Goal: Task Accomplishment & Management: Manage account settings

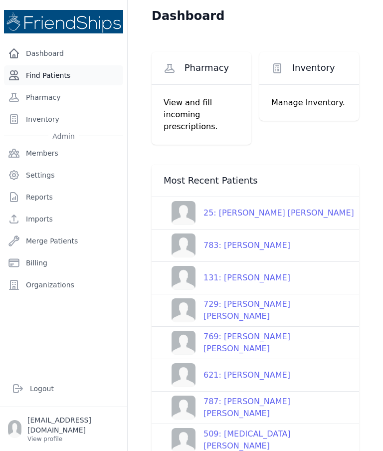
click at [79, 76] on link "Find Patients" at bounding box center [63, 75] width 119 height 20
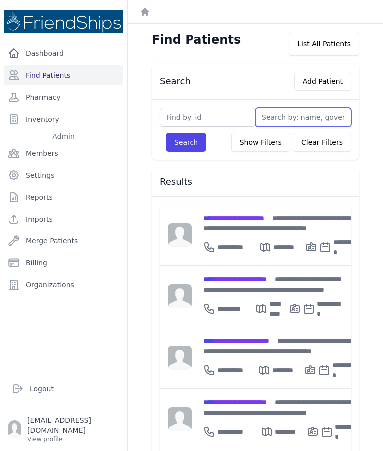
click at [306, 117] on input "text" at bounding box center [303, 117] width 96 height 19
type input "Ho"
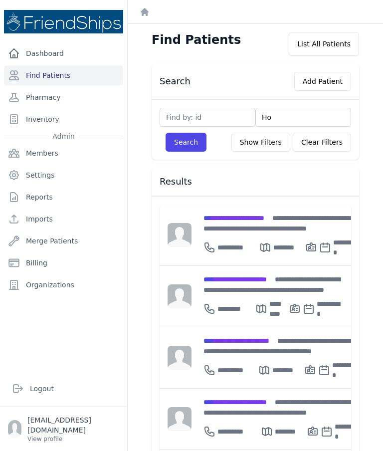
type input "Hod"
type input "Hoda"
click at [186, 142] on button "Search" at bounding box center [186, 142] width 41 height 19
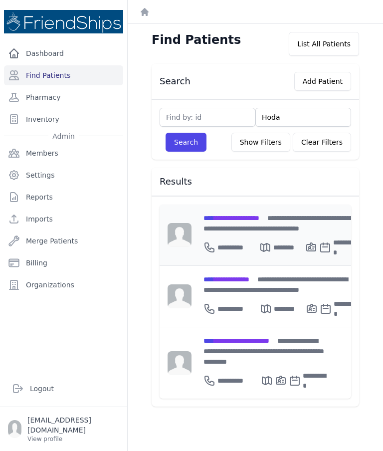
click at [259, 220] on span "**********" at bounding box center [231, 217] width 56 height 7
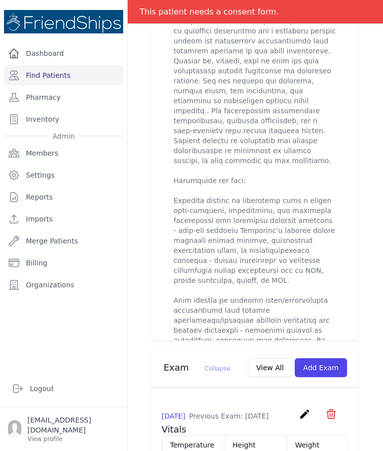
scroll to position [736, 0]
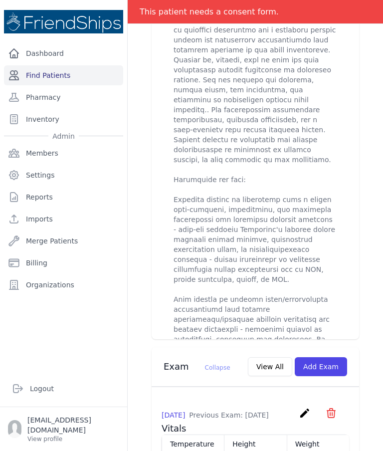
click at [43, 73] on link "Find Patients" at bounding box center [63, 75] width 119 height 20
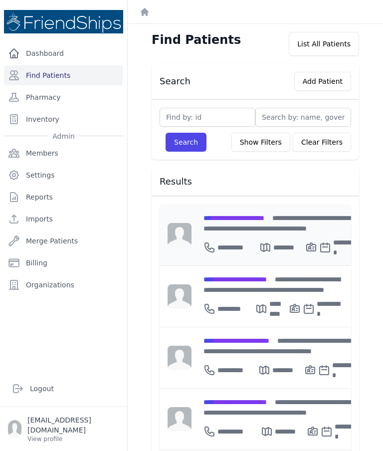
click at [249, 233] on div "**********" at bounding box center [280, 245] width 154 height 24
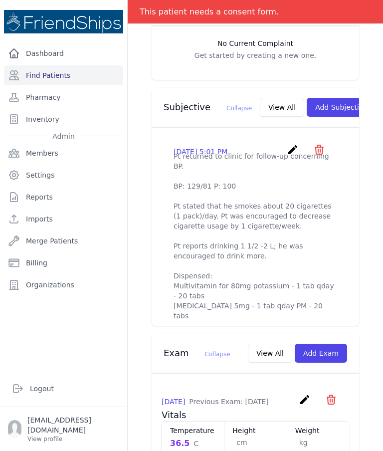
scroll to position [289, 0]
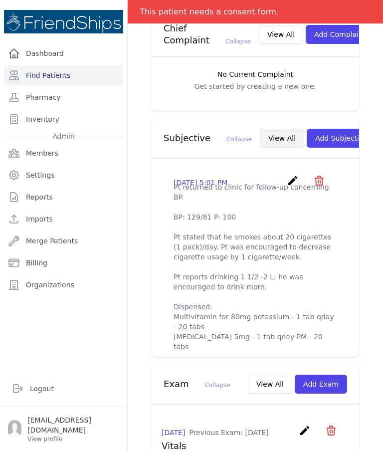
click at [263, 129] on button "View All" at bounding box center [282, 138] width 44 height 19
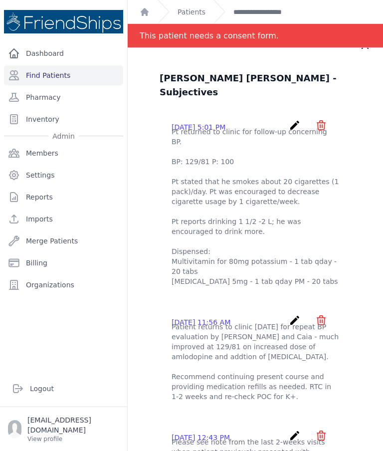
scroll to position [19, 0]
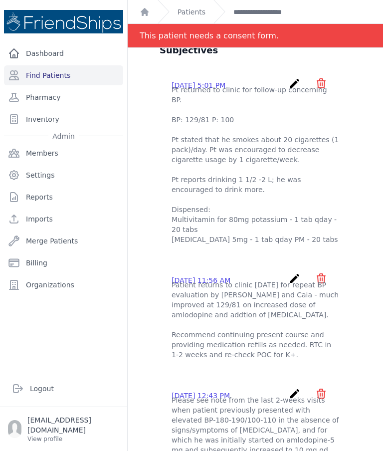
click at [293, 272] on icon "create" at bounding box center [295, 278] width 12 height 12
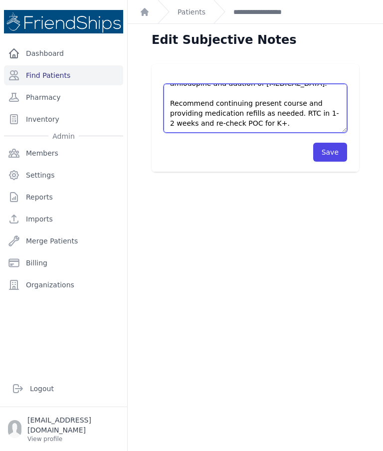
click at [291, 127] on textarea "Patient returns to clinic today for repeat BP evaluation by Emilia and Caia - m…" at bounding box center [256, 108] width 184 height 49
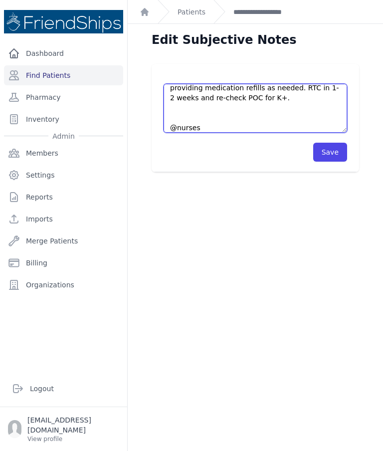
scroll to position [75, 0]
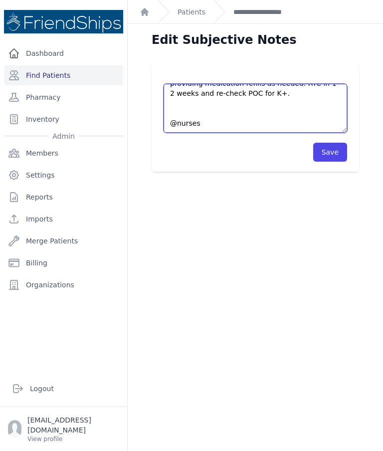
paste textarea "Pt returned to clinic for follow-up concerning BP. BP: 129/81 P: 100 Pt stated …"
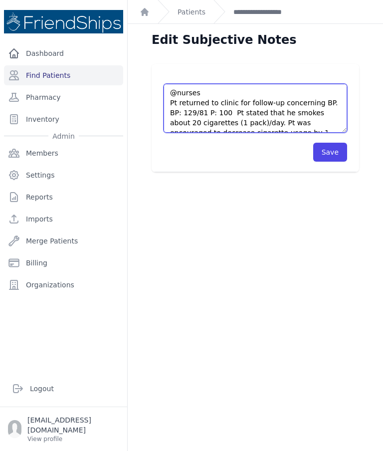
scroll to position [100, 0]
click at [228, 112] on textarea "Patient returns to clinic today for repeat BP evaluation by Emilia and Caia - m…" at bounding box center [256, 108] width 184 height 49
click at [231, 112] on textarea "Patient returns to clinic today for repeat BP evaluation by Emilia and Caia - m…" at bounding box center [256, 108] width 184 height 49
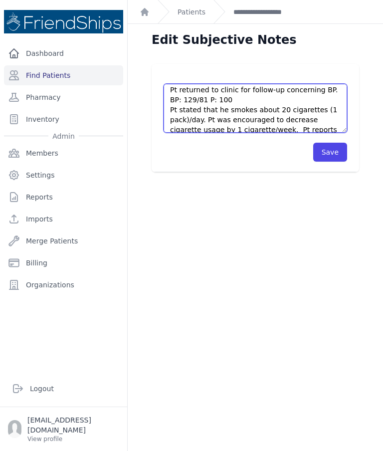
scroll to position [113, 0]
click at [252, 97] on textarea "Patient returns to clinic today for repeat BP evaluation by Emilia and Caia - m…" at bounding box center [256, 108] width 184 height 49
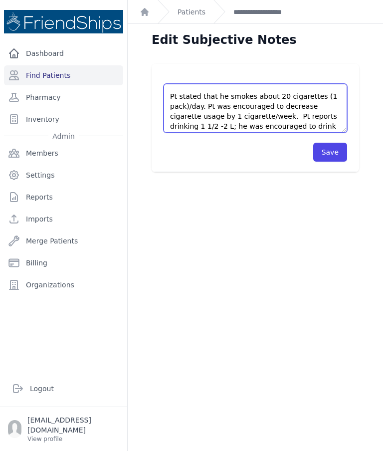
scroll to position [141, 0]
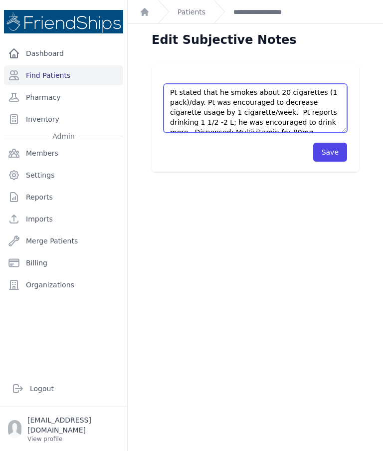
click at [257, 111] on textarea "Patient returns to clinic today for repeat BP evaluation by Emilia and Caia - m…" at bounding box center [256, 108] width 184 height 49
click at [257, 103] on textarea "Patient returns to clinic today for repeat BP evaluation by Emilia and Caia - m…" at bounding box center [256, 108] width 184 height 49
click at [259, 111] on textarea "Patient returns to clinic today for repeat BP evaluation by Emilia and Caia - m…" at bounding box center [256, 108] width 184 height 49
click at [264, 108] on textarea "Patient returns to clinic today for repeat BP evaluation by Emilia and Caia - m…" at bounding box center [256, 108] width 184 height 49
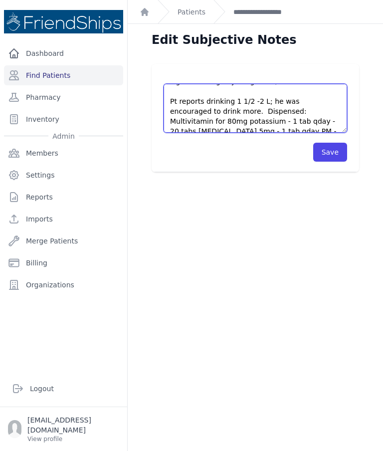
scroll to position [167, 0]
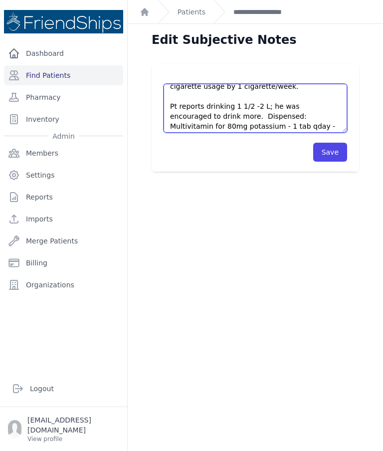
click at [208, 111] on textarea "Patient returns to clinic today for repeat BP evaluation by Emilia and Caia - m…" at bounding box center [256, 108] width 184 height 49
click at [208, 116] on textarea "Patient returns to clinic today for repeat BP evaluation by Emilia and Caia - m…" at bounding box center [256, 108] width 184 height 49
click at [212, 114] on textarea "Patient returns to clinic today for repeat BP evaluation by Emilia and Caia - m…" at bounding box center [256, 108] width 184 height 49
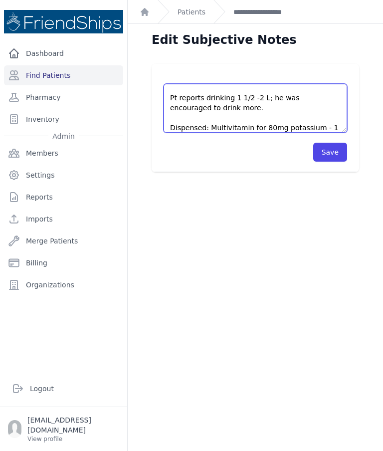
click at [239, 97] on textarea "Patient returns to clinic today for repeat BP evaluation by Emilia and Caia - m…" at bounding box center [256, 108] width 184 height 49
click at [232, 97] on textarea "Patient returns to clinic today for repeat BP evaluation by Emilia and Caia - m…" at bounding box center [256, 108] width 184 height 49
click at [246, 99] on textarea "Patient returns to clinic today for repeat BP evaluation by Emilia and Caia - m…" at bounding box center [256, 108] width 184 height 49
click at [235, 95] on textarea "Patient returns to clinic today for repeat BP evaluation by Emilia and Caia - m…" at bounding box center [256, 108] width 184 height 49
click at [268, 101] on textarea "Patient returns to clinic today for repeat BP evaluation by Emilia and Caia - m…" at bounding box center [256, 108] width 184 height 49
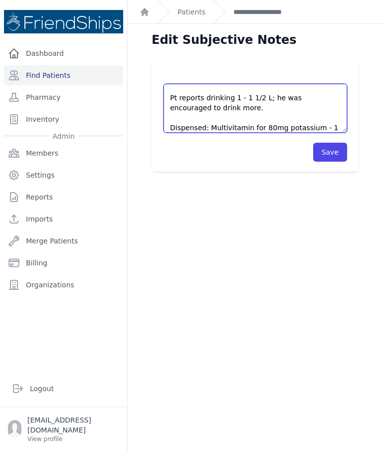
click at [263, 108] on textarea "Patient returns to clinic today for repeat BP evaluation by Emilia and Caia - m…" at bounding box center [256, 108] width 184 height 49
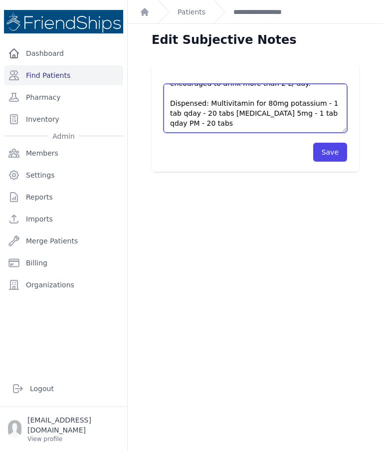
scroll to position [199, 0]
click at [211, 101] on textarea "Patient returns to clinic today for repeat BP evaluation by Emilia and Caia - m…" at bounding box center [256, 108] width 184 height 49
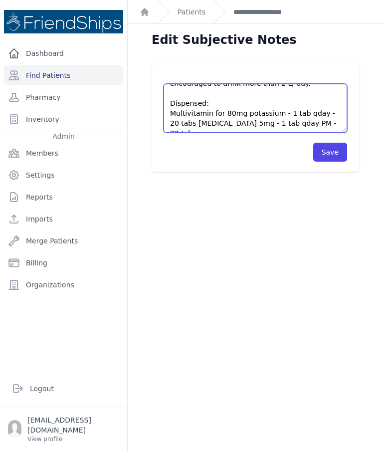
click at [318, 109] on textarea "Patient returns to clinic today for repeat BP evaluation by Emilia and Caia - m…" at bounding box center [256, 108] width 184 height 49
click at [190, 123] on textarea "Patient returns to clinic today for repeat BP evaluation by Emilia and Caia - m…" at bounding box center [256, 108] width 184 height 49
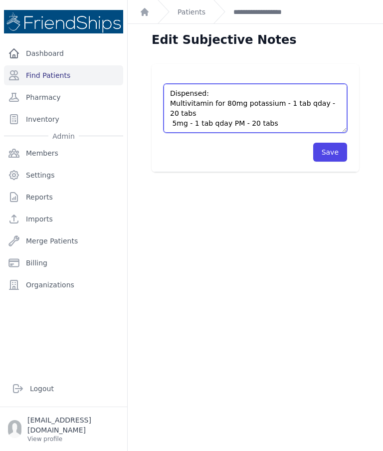
scroll to position [209, 0]
click at [317, 122] on textarea "Patient returns to clinic today for repeat BP evaluation by Emilia and Caia - m…" at bounding box center [256, 108] width 184 height 49
type textarea "Patient returns to clinic today for repeat BP evaluation by Emilia and Caia - m…"
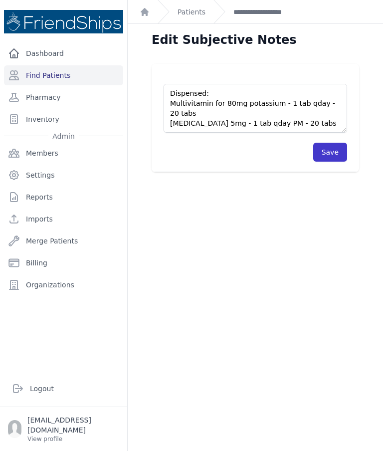
click at [334, 152] on button "Save" at bounding box center [330, 152] width 34 height 19
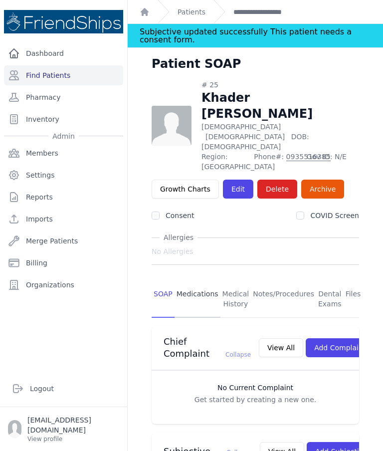
click at [196, 281] on link "Medications" at bounding box center [198, 299] width 46 height 37
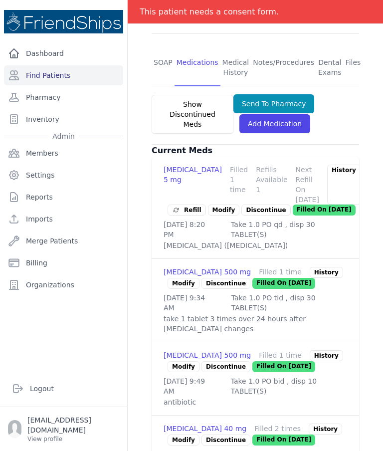
scroll to position [231, 0]
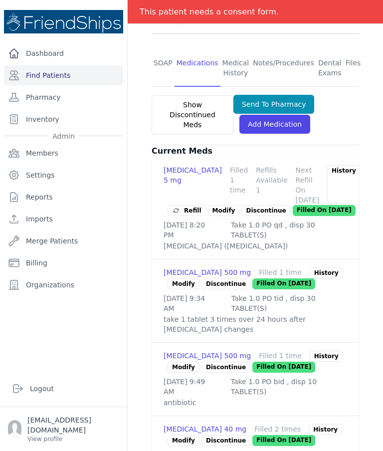
click at [188, 205] on span "Refill" at bounding box center [186, 210] width 29 height 10
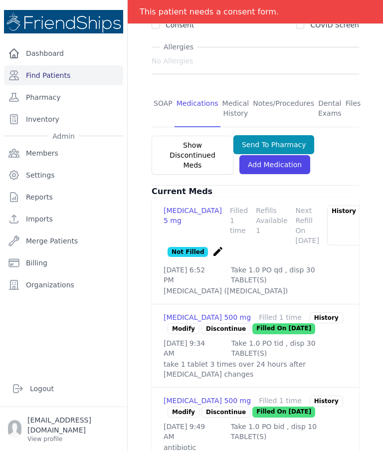
scroll to position [168, 0]
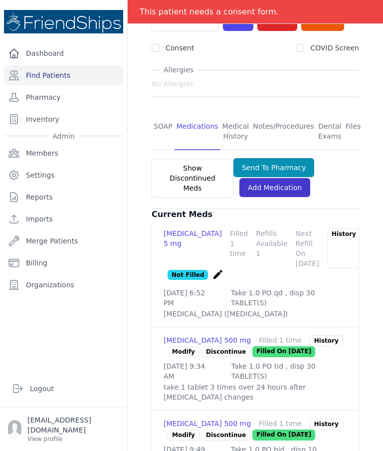
click at [287, 178] on link "Add Medication" at bounding box center [274, 187] width 71 height 19
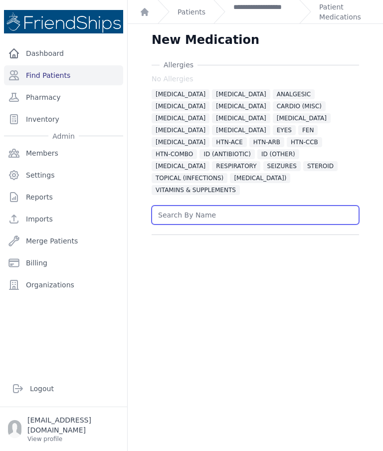
click at [229, 205] on input "text" at bounding box center [255, 214] width 207 height 19
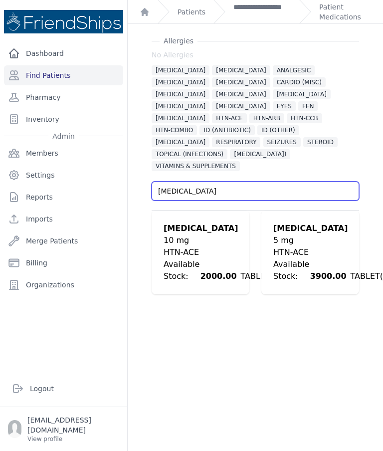
scroll to position [24, 0]
type input "Enalapril"
click at [303, 234] on div "5 mg" at bounding box center [332, 240] width 118 height 12
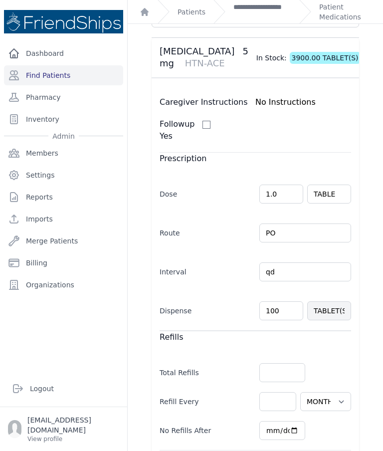
scroll to position [198, 0]
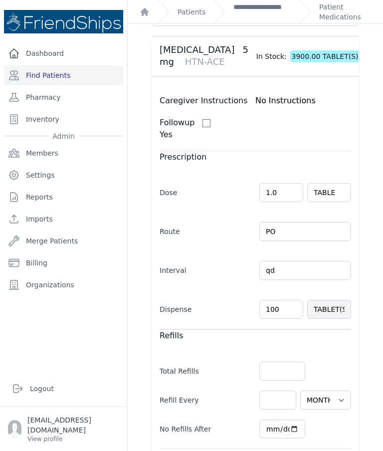
click at [290, 300] on input "100" at bounding box center [281, 309] width 44 height 19
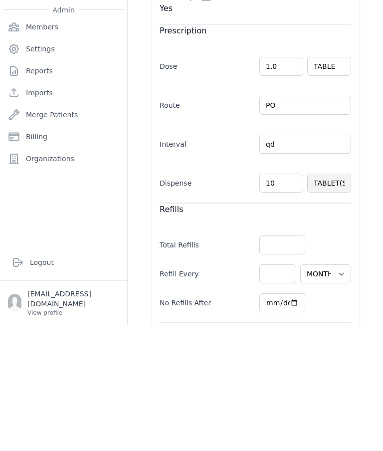
type input "1"
type input "30"
click at [364, 210] on div "Allergies No Allergies ALLERGIES ALPHA 1 BLOCKER ANALGESIC ANTICOAGULANT BETA B…" at bounding box center [255, 232] width 239 height 742
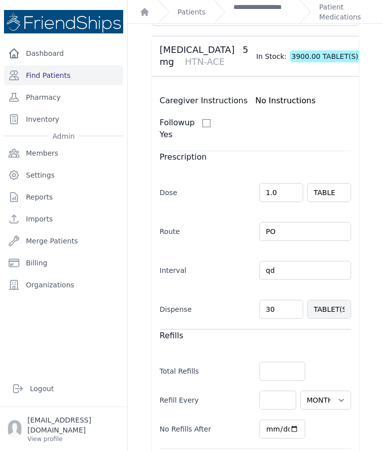
click at [371, 202] on div "Allergies No Allergies ALLERGIES ALPHA 1 BLOCKER ANALGESIC ANTICOAGULANT BETA B…" at bounding box center [255, 232] width 239 height 742
select select "MONTH(S)"
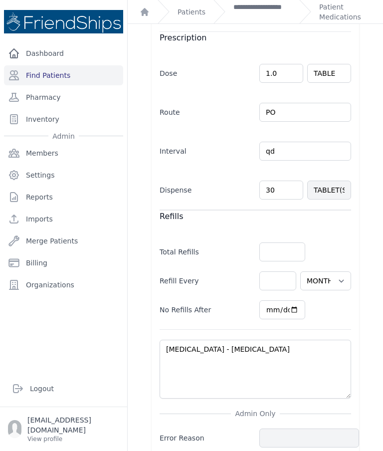
scroll to position [317, 0]
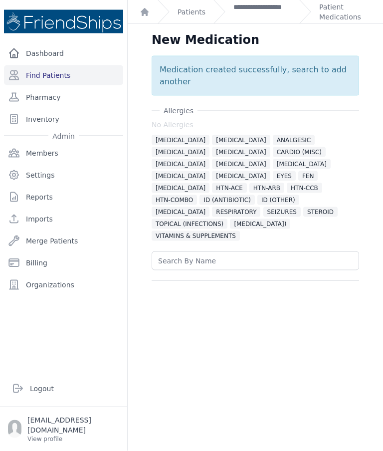
scroll to position [0, 0]
click at [265, 10] on link "**********" at bounding box center [262, 12] width 58 height 20
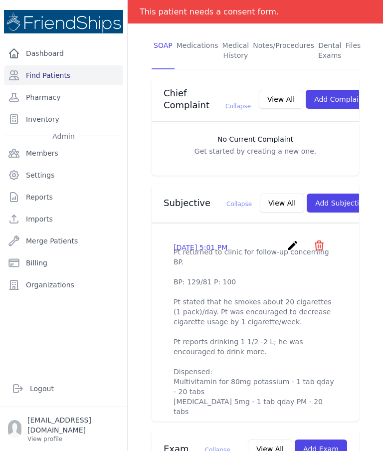
scroll to position [226, 0]
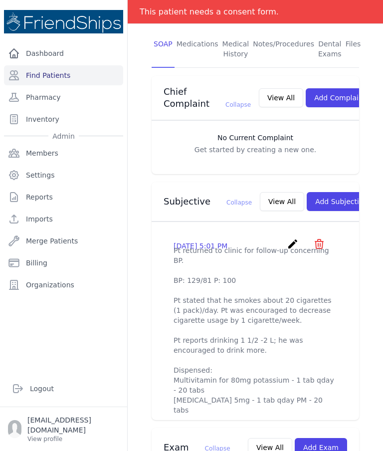
click at [322, 238] on icon "icon" at bounding box center [319, 244] width 12 height 12
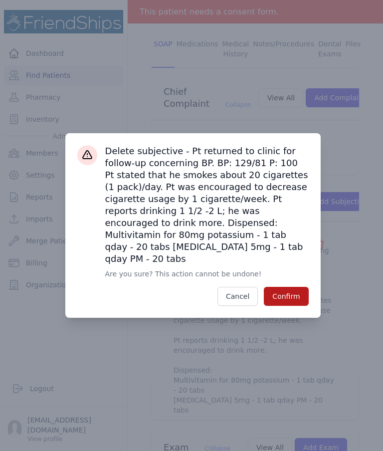
click at [294, 306] on button "Confirm" at bounding box center [286, 296] width 44 height 19
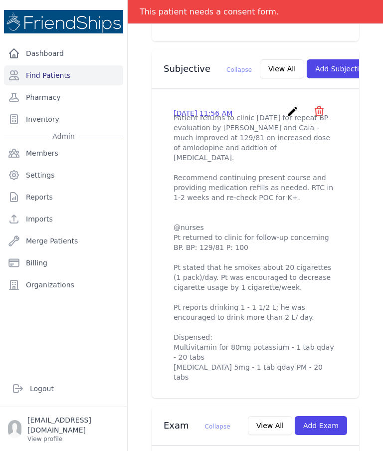
scroll to position [359, 0]
click at [260, 59] on button "View All" at bounding box center [282, 68] width 44 height 19
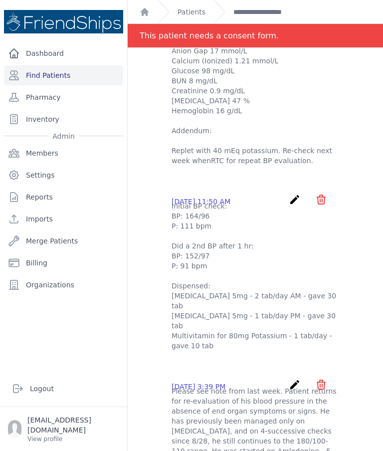
scroll to position [636, 0]
click at [290, 205] on icon "create" at bounding box center [295, 199] width 12 height 12
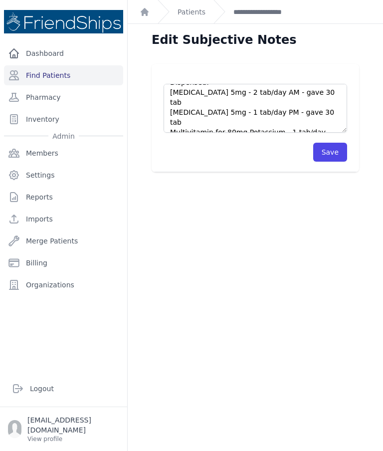
scroll to position [90, 0]
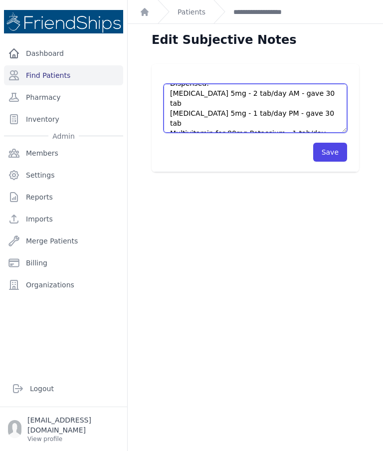
click at [293, 102] on textarea "Initial BP check: BP: 164/96 P: 111 bpm Did a 2nd BP after 1 hr: BP: 152/97 P: …" at bounding box center [256, 108] width 184 height 49
click at [288, 103] on textarea "Initial BP check: BP: 164/96 P: 111 bpm Did a 2nd BP after 1 hr: BP: 152/97 P: …" at bounding box center [256, 108] width 184 height 49
click at [294, 101] on textarea "Initial BP check: BP: 164/96 P: 111 bpm Did a 2nd BP after 1 hr: BP: 152/97 P: …" at bounding box center [256, 108] width 184 height 49
type textarea "Initial BP check: BP: 164/96 P: 111 bpm Did a 2nd BP after 1 hr: BP: 152/97 P: …"
click at [334, 150] on button "Save" at bounding box center [330, 152] width 34 height 19
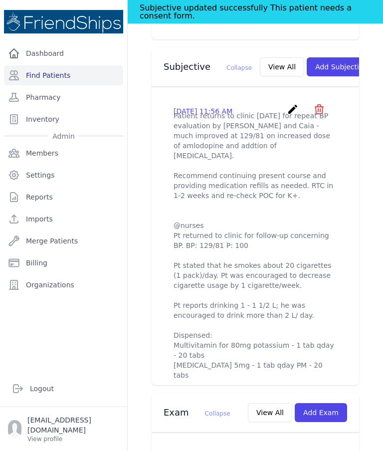
scroll to position [380, 0]
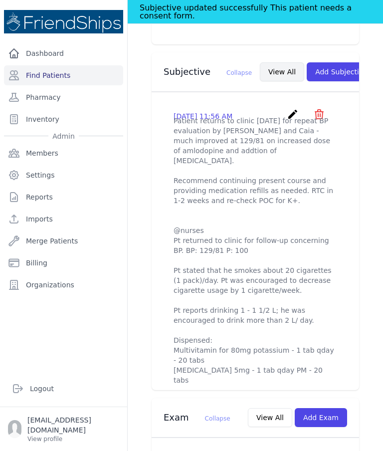
click at [260, 62] on button "View All" at bounding box center [282, 71] width 44 height 19
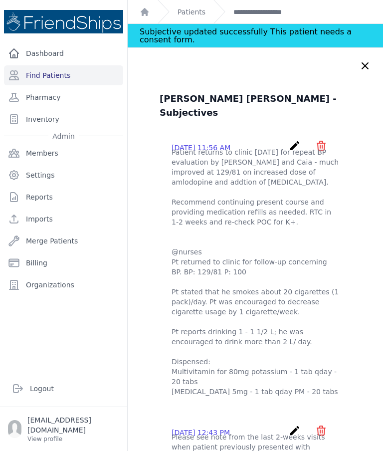
scroll to position [0, 0]
click at [363, 65] on icon at bounding box center [365, 66] width 12 height 12
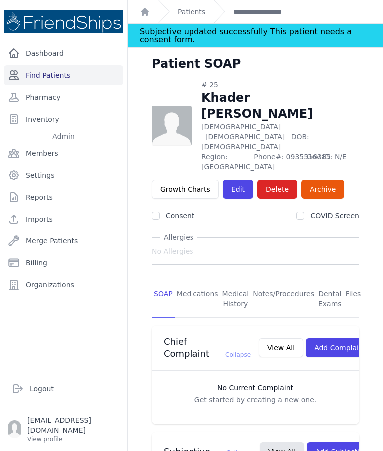
click at [86, 82] on link "Find Patients" at bounding box center [63, 75] width 119 height 20
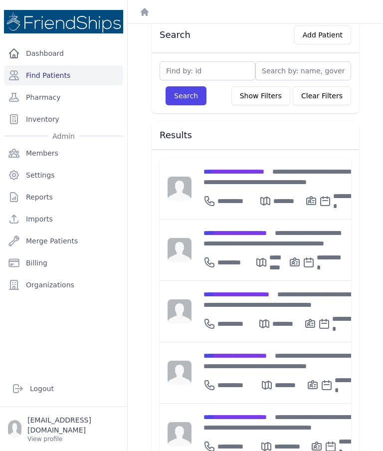
scroll to position [62, 0]
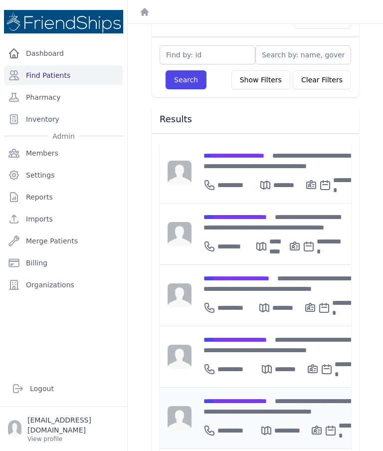
click at [261, 395] on div "**********" at bounding box center [282, 405] width 159 height 21
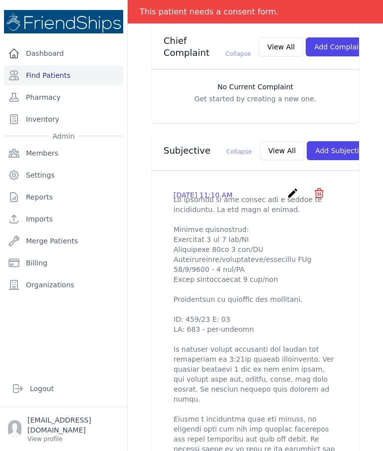
scroll to position [278, 0]
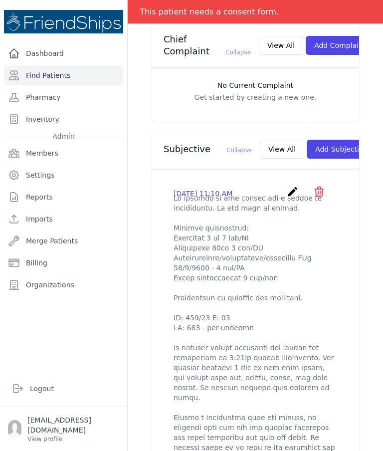
click at [288, 186] on icon "create" at bounding box center [293, 192] width 12 height 12
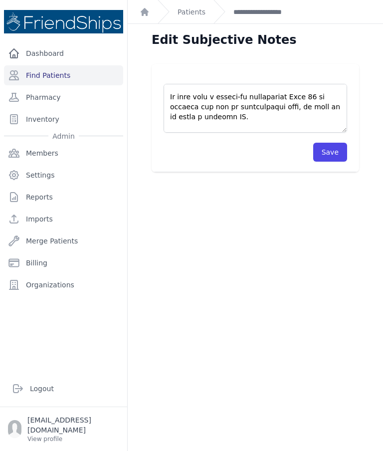
scroll to position [340, 0]
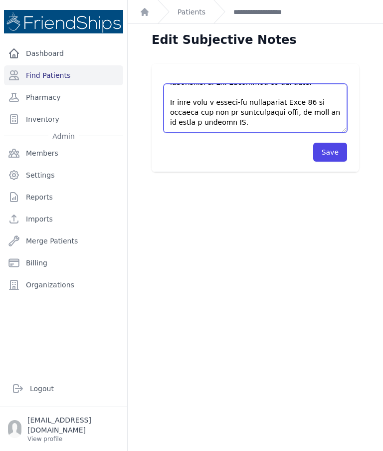
click at [315, 86] on textarea at bounding box center [256, 108] width 184 height 49
click at [312, 92] on textarea at bounding box center [256, 108] width 184 height 49
click at [312, 90] on textarea at bounding box center [256, 108] width 184 height 49
click at [313, 89] on textarea at bounding box center [256, 108] width 184 height 49
type textarea "Pt arrived at the clinic for a follow up appointment. Pt was seen by nurses. Cu…"
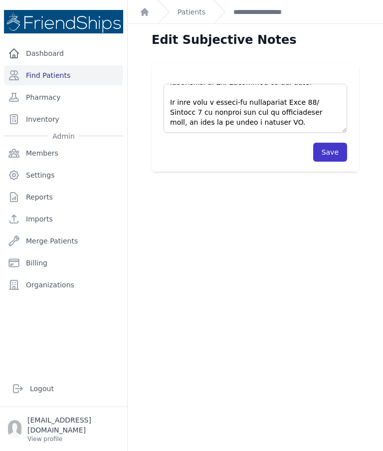
click at [334, 156] on button "Save" at bounding box center [330, 152] width 34 height 19
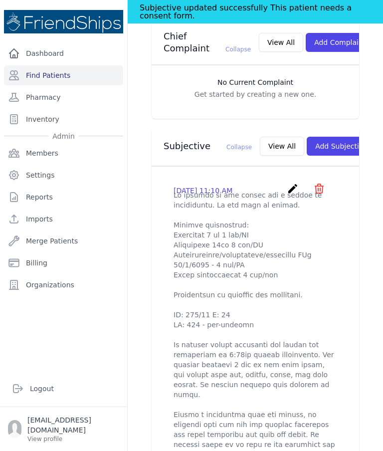
scroll to position [305, 0]
click at [260, 137] on button "View All" at bounding box center [282, 146] width 44 height 19
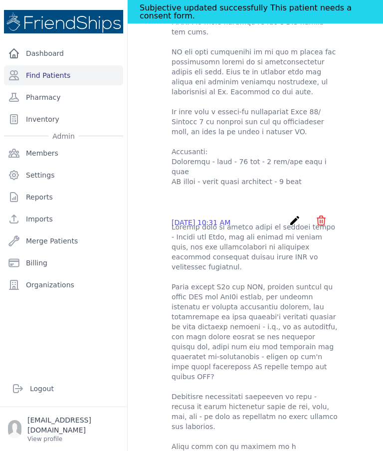
scroll to position [245, 0]
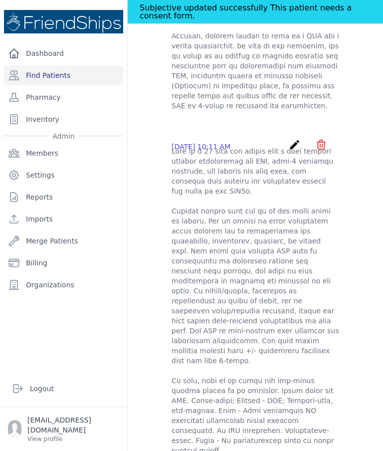
scroll to position [244, 0]
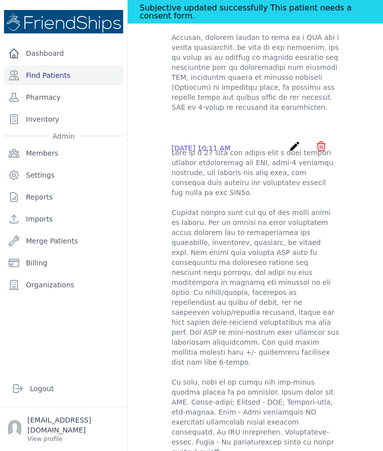
click at [292, 140] on icon "create" at bounding box center [295, 146] width 12 height 12
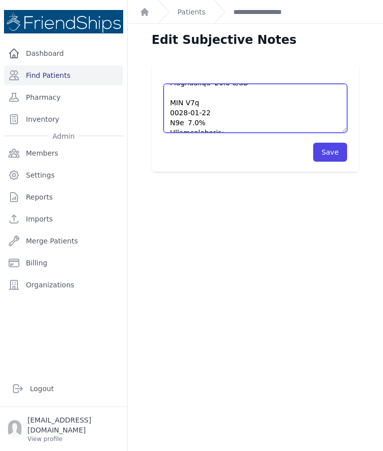
click at [262, 119] on textarea at bounding box center [256, 108] width 184 height 49
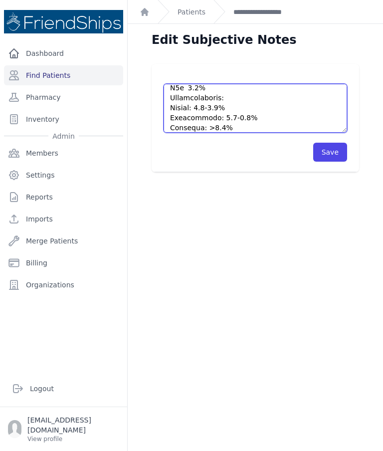
scroll to position [644, 0]
click at [277, 129] on textarea at bounding box center [256, 108] width 184 height 49
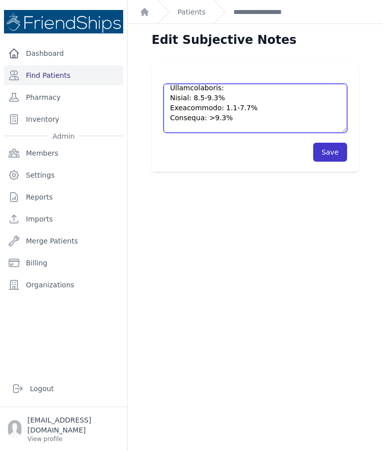
type textarea "This is a 67 year old female with a past medical history significant for HTN, t…"
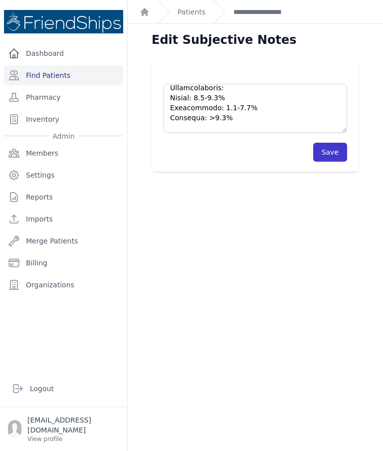
click at [328, 154] on button "Save" at bounding box center [330, 152] width 34 height 19
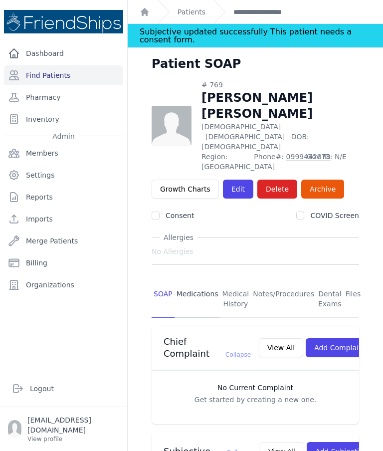
click at [201, 281] on link "Medications" at bounding box center [198, 299] width 46 height 37
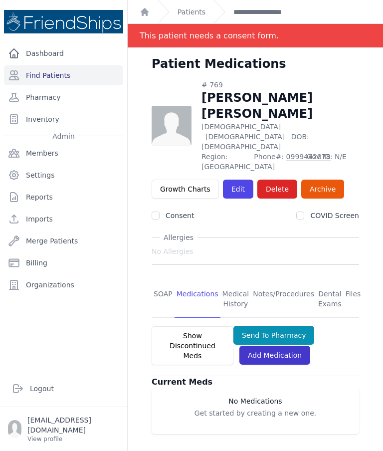
click at [273, 346] on link "Add Medication" at bounding box center [274, 355] width 71 height 19
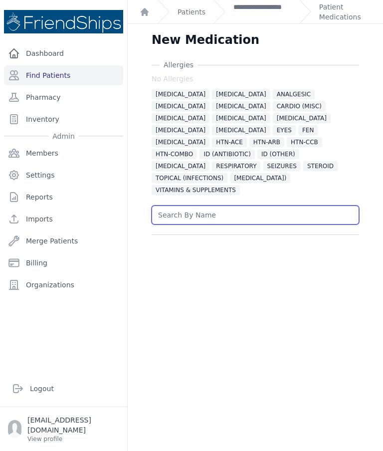
click at [222, 206] on input "text" at bounding box center [255, 214] width 207 height 19
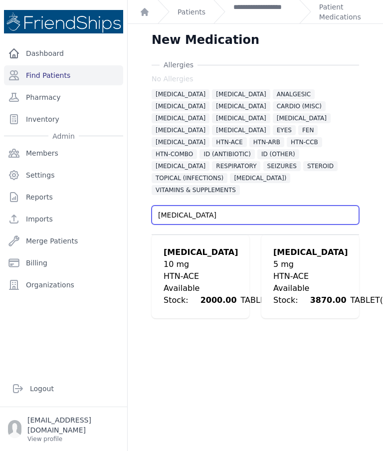
type input "Enalapril"
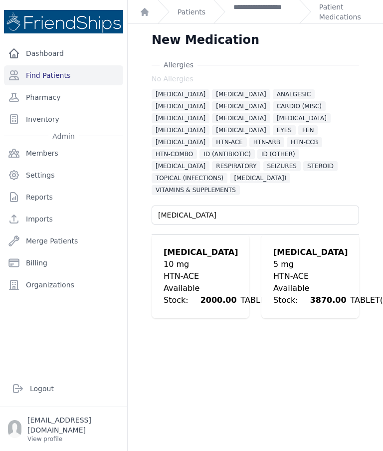
click at [317, 246] on div "Enalapril" at bounding box center [332, 252] width 118 height 12
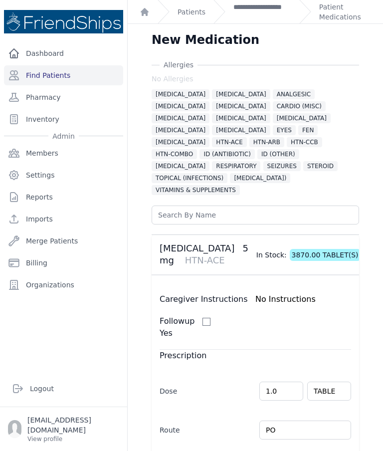
scroll to position [250, 0]
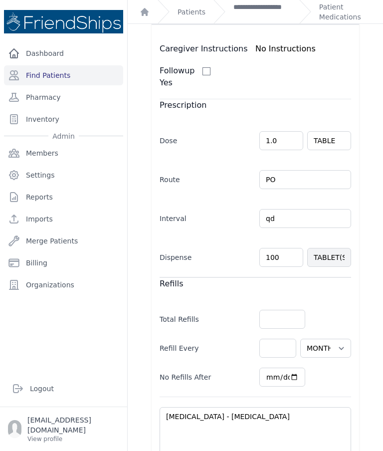
click at [286, 248] on input "100" at bounding box center [281, 257] width 44 height 19
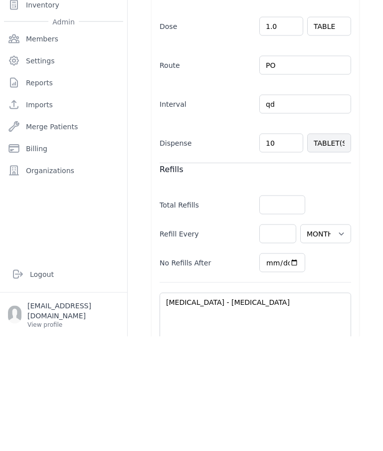
type input "1"
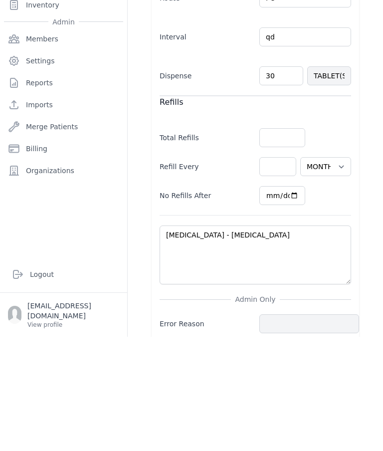
scroll to position [317, 0]
type input "30"
click at [369, 204] on div "[MEDICAL_DATA] No [MEDICAL_DATA] [MEDICAL_DATA] [MEDICAL_DATA] ANALGESIC [GEOGR…" at bounding box center [255, 114] width 239 height 742
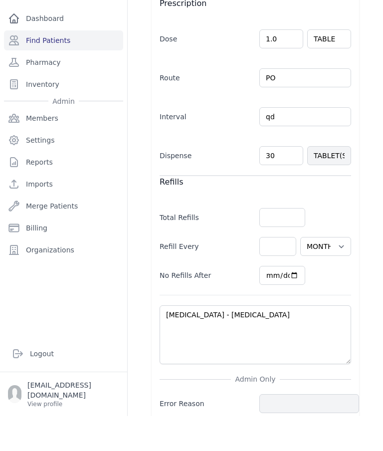
select select "MONTH(S)"
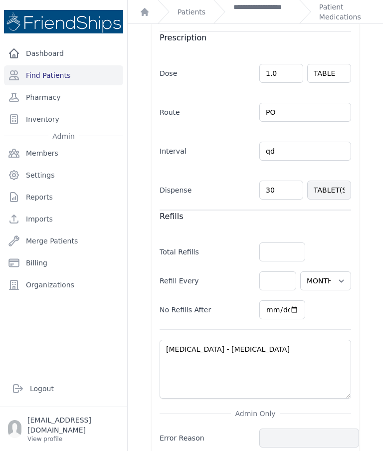
scroll to position [317, 0]
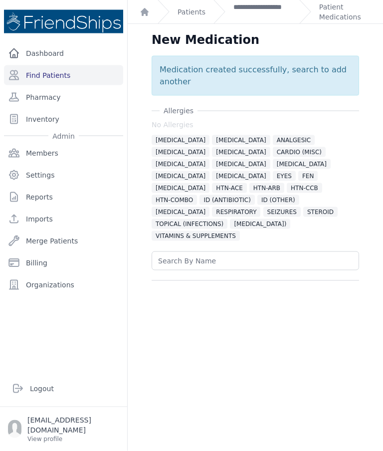
scroll to position [0, 0]
click at [340, 17] on link "Patient Medications" at bounding box center [345, 12] width 52 height 20
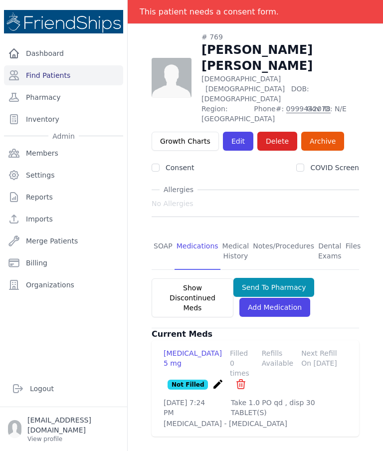
scroll to position [48, 0]
click at [269, 298] on link "Add Medication" at bounding box center [274, 307] width 71 height 19
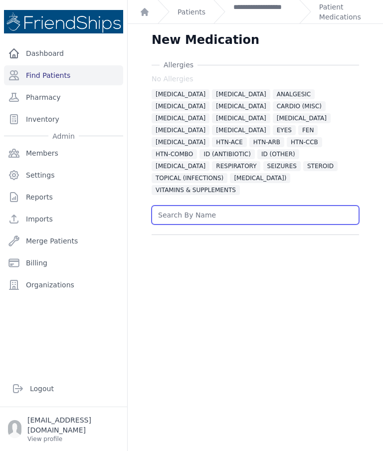
click at [221, 208] on input "text" at bounding box center [255, 214] width 207 height 19
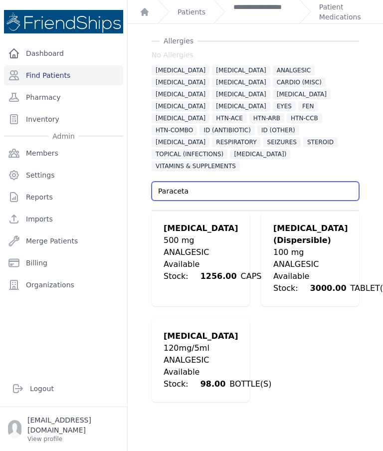
scroll to position [24, 0]
type input "Paraceta"
click at [215, 234] on div "500 mg" at bounding box center [226, 240] width 125 height 12
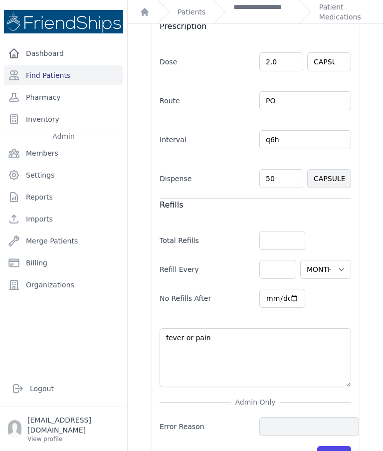
scroll to position [40, 0]
click at [341, 446] on button "Save" at bounding box center [334, 455] width 34 height 19
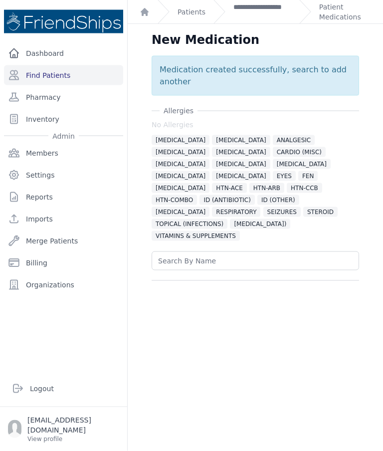
scroll to position [0, 0]
click at [335, 10] on link "Patient Medications" at bounding box center [345, 12] width 52 height 20
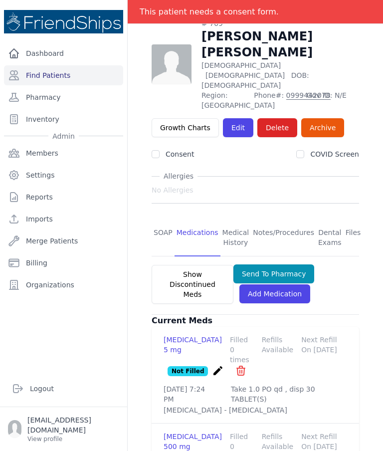
scroll to position [40, 0]
click at [298, 264] on button "Send To Pharmacy" at bounding box center [273, 273] width 81 height 19
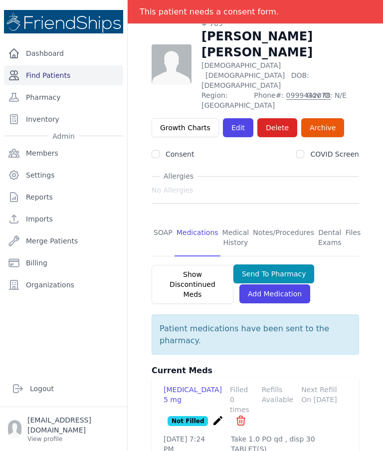
click at [44, 65] on link "Find Patients" at bounding box center [63, 75] width 119 height 20
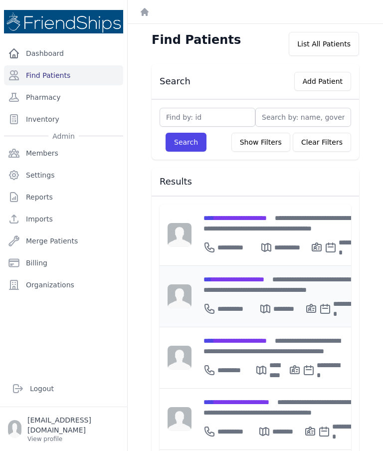
click at [261, 276] on span "**********" at bounding box center [233, 279] width 61 height 7
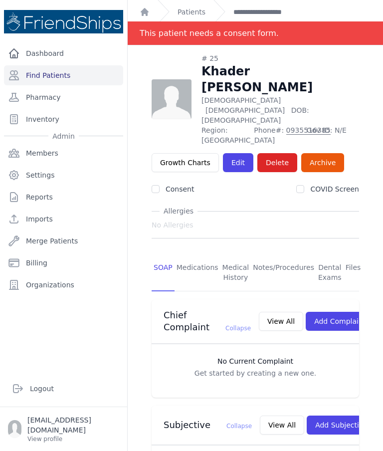
scroll to position [3, 0]
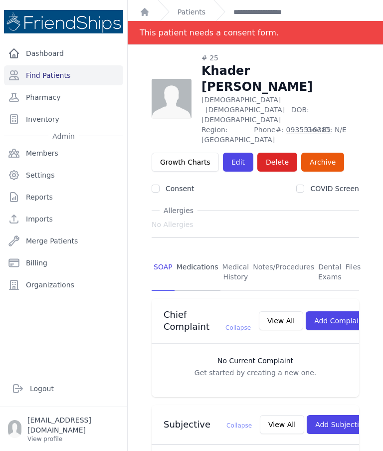
click at [195, 254] on link "Medications" at bounding box center [198, 272] width 46 height 37
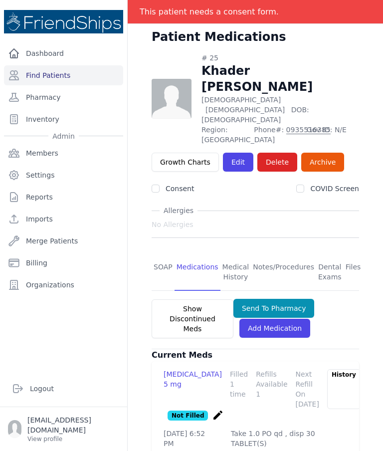
scroll to position [33, 0]
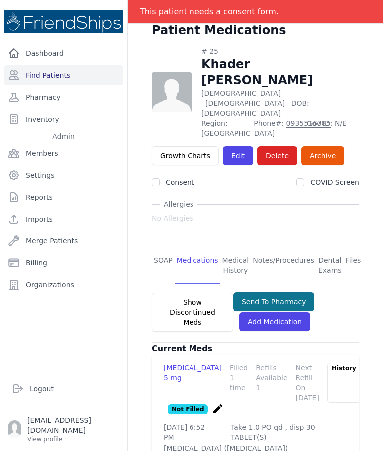
click at [275, 292] on button "Send To Pharmacy" at bounding box center [273, 301] width 81 height 19
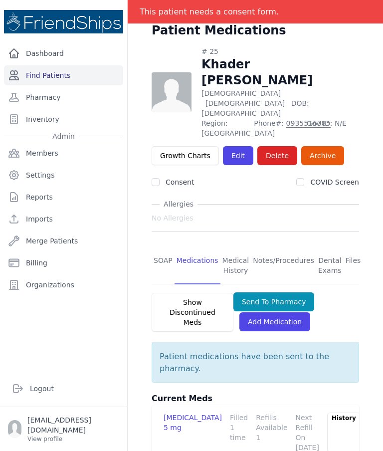
click at [60, 72] on link "Find Patients" at bounding box center [63, 75] width 119 height 20
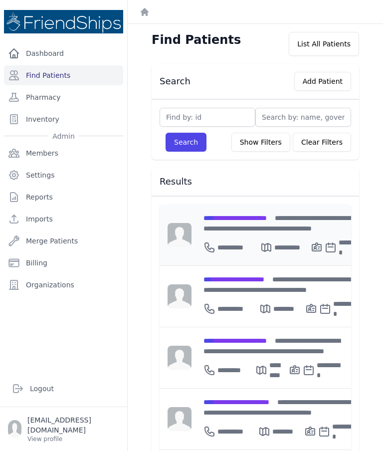
click at [259, 209] on div "**********" at bounding box center [283, 234] width 183 height 61
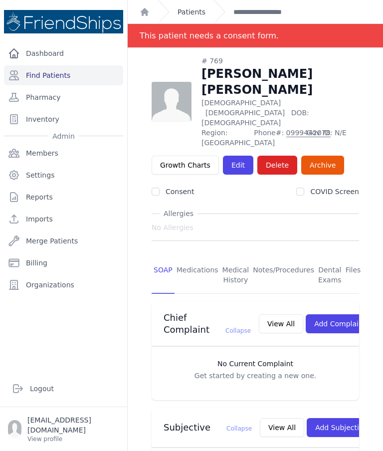
click at [194, 9] on link "Patients" at bounding box center [192, 12] width 28 height 10
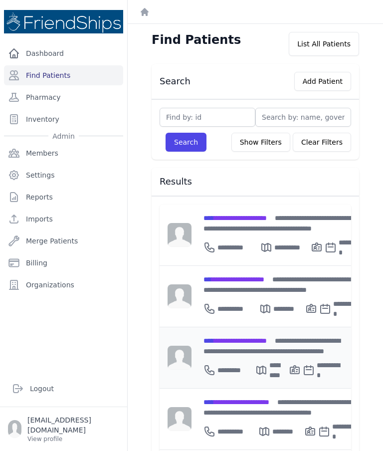
click at [243, 337] on div "**********" at bounding box center [272, 345] width 138 height 21
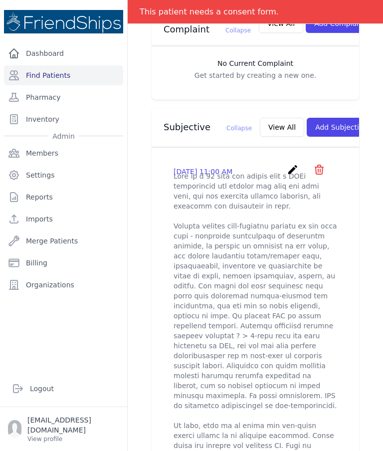
scroll to position [287, 0]
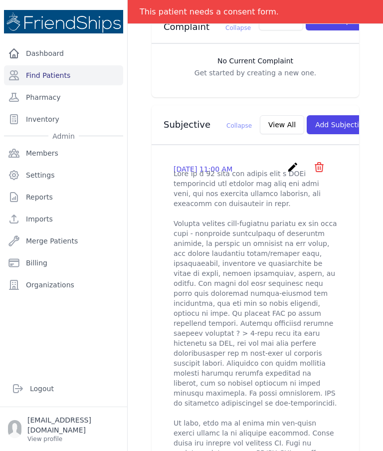
click at [291, 161] on icon "create" at bounding box center [293, 167] width 12 height 12
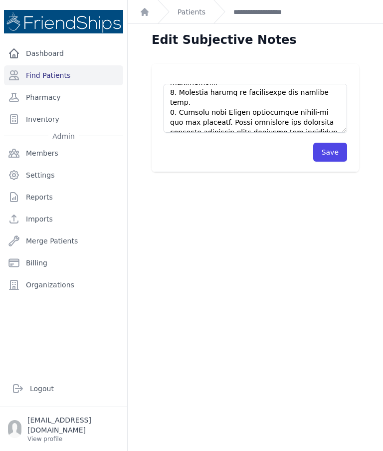
scroll to position [818, 0]
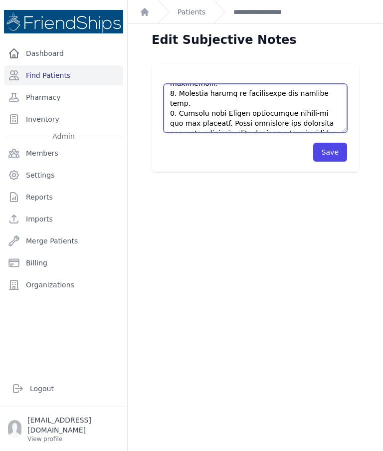
click at [304, 123] on textarea at bounding box center [256, 108] width 184 height 49
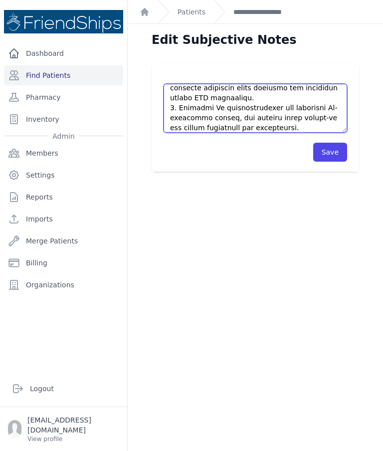
scroll to position [863, 0]
type textarea "This is a [DEMOGRAPHIC_DATA] [DEMOGRAPHIC_DATA] with a PMHx significant for chr…"
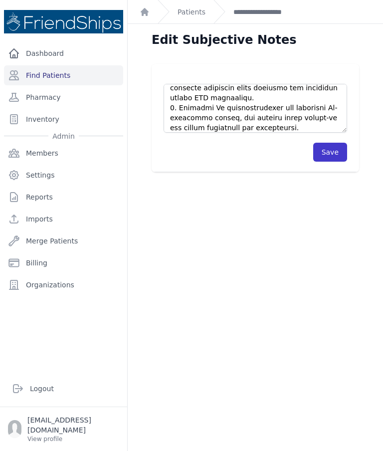
click at [327, 148] on button "Save" at bounding box center [330, 152] width 34 height 19
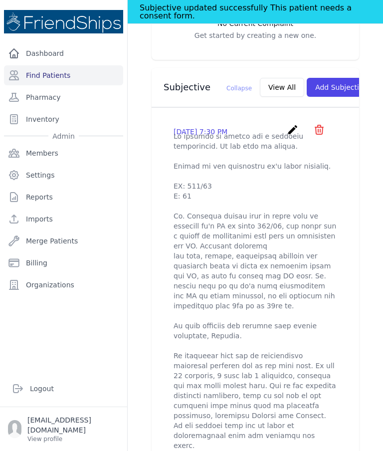
scroll to position [329, 0]
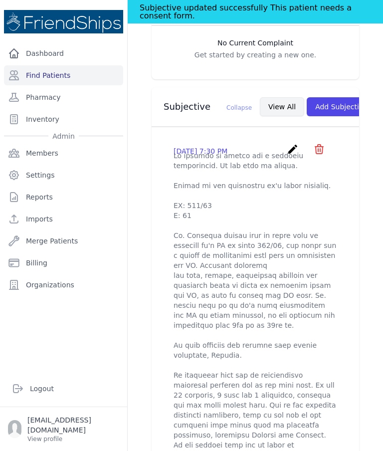
click at [261, 100] on button "View All" at bounding box center [282, 106] width 44 height 19
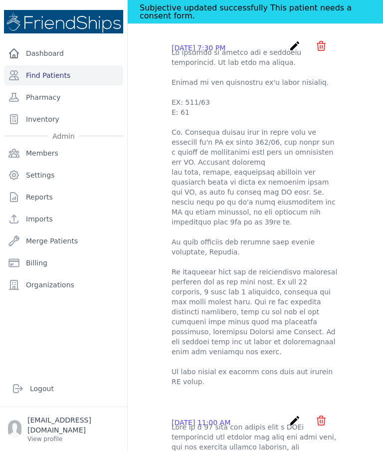
scroll to position [87, 0]
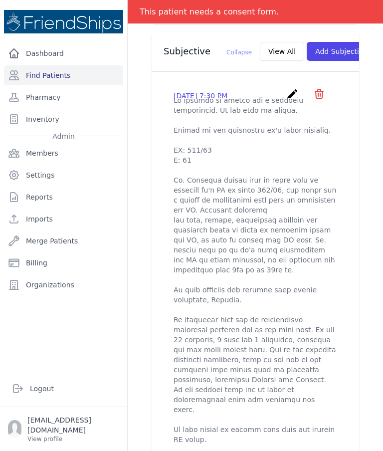
scroll to position [384, 0]
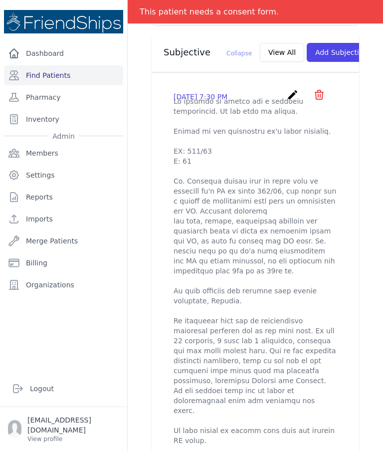
click at [288, 96] on icon "create" at bounding box center [293, 95] width 12 height 12
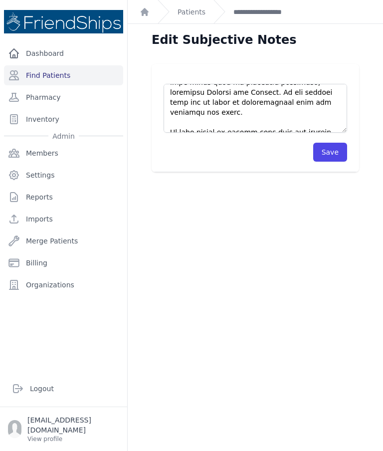
scroll to position [279, 0]
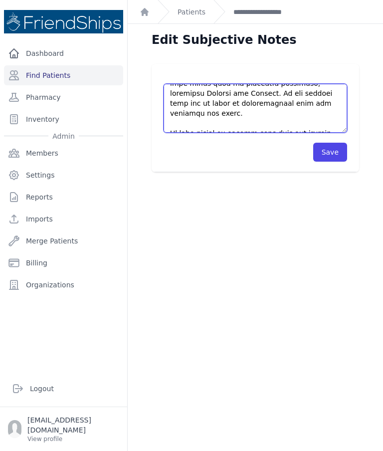
click at [279, 128] on textarea at bounding box center [256, 108] width 184 height 49
type textarea "Pt arrived to clinic for a followup appointment. Pt was seen by nurses. Follow …"
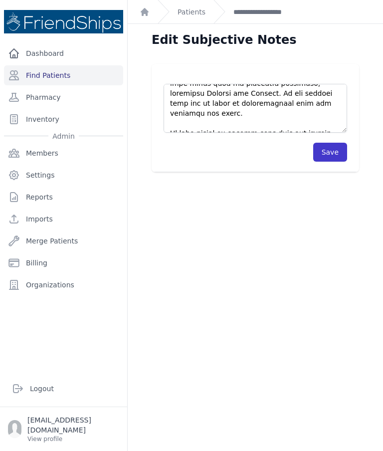
click at [327, 147] on button "Save" at bounding box center [330, 152] width 34 height 19
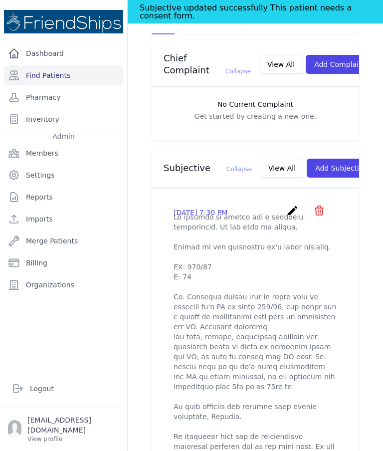
scroll to position [268, 0]
click at [260, 158] on button "View All" at bounding box center [282, 167] width 44 height 19
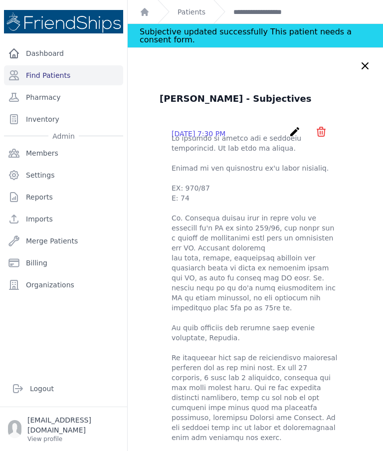
scroll to position [0, 0]
click at [369, 62] on icon at bounding box center [365, 66] width 12 height 12
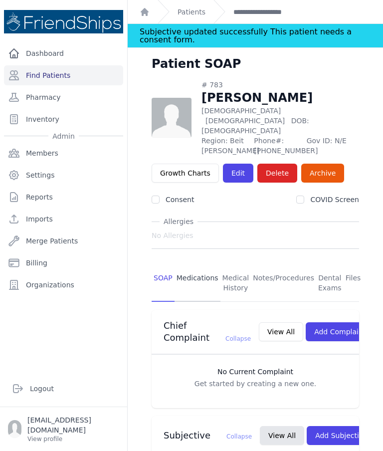
click at [199, 265] on link "Medications" at bounding box center [198, 283] width 46 height 37
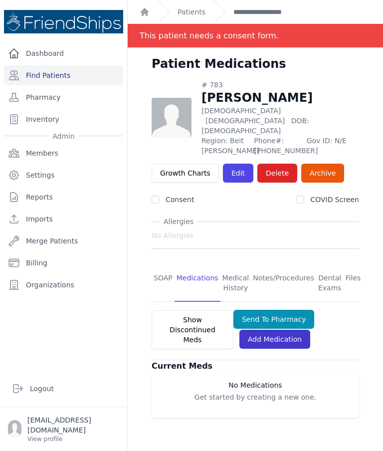
click at [268, 330] on link "Add Medication" at bounding box center [274, 339] width 71 height 19
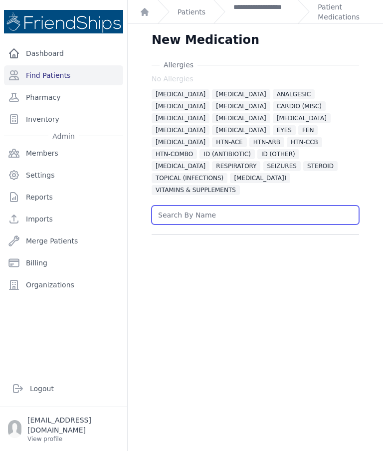
click at [240, 207] on input "text" at bounding box center [255, 214] width 207 height 19
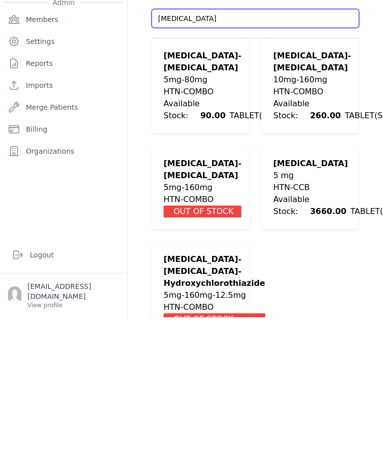
scroll to position [40, 0]
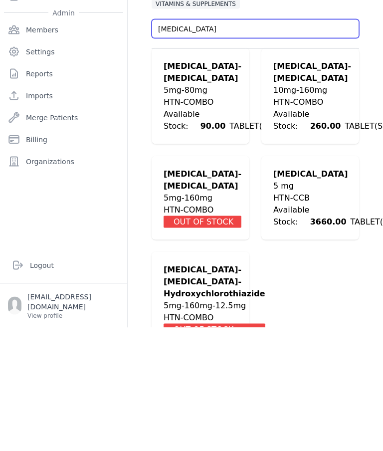
type input "Amlodipine"
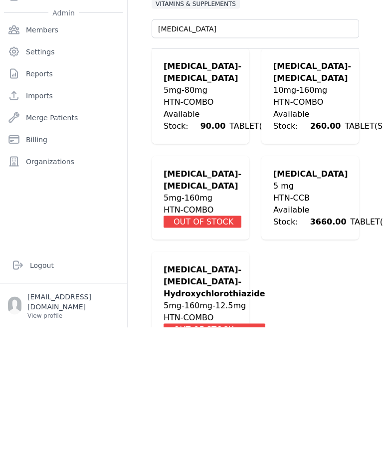
click at [323, 315] on div "HTN-CCB" at bounding box center [332, 321] width 118 height 12
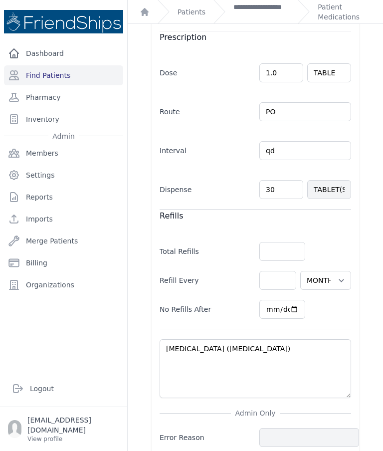
scroll to position [317, 0]
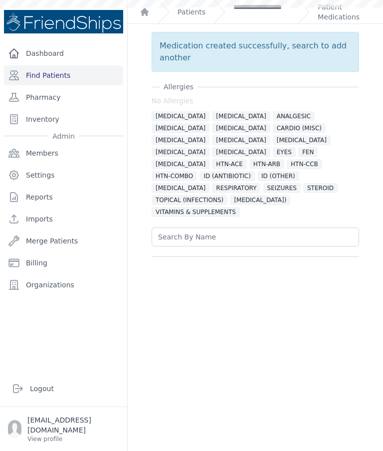
scroll to position [0, 0]
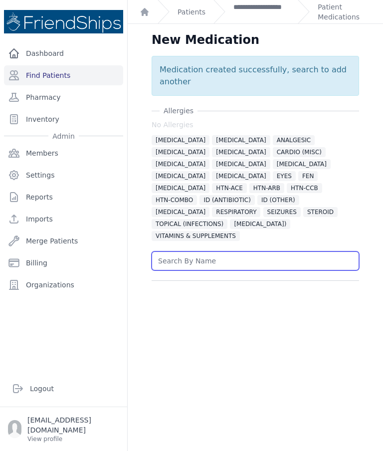
click at [225, 251] on input "text" at bounding box center [255, 260] width 207 height 19
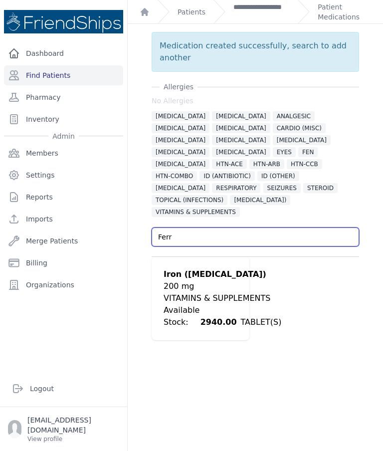
scroll to position [24, 0]
type input "Ferr"
click at [343, 256] on ul "Iron (ferrous sulfate) 200 mg VITAMINS & SUPPLEMENTS Available Stock: 2940.00 T…" at bounding box center [255, 298] width 207 height 84
click at [200, 292] on div "VITAMINS & SUPPLEMENTS" at bounding box center [223, 298] width 118 height 12
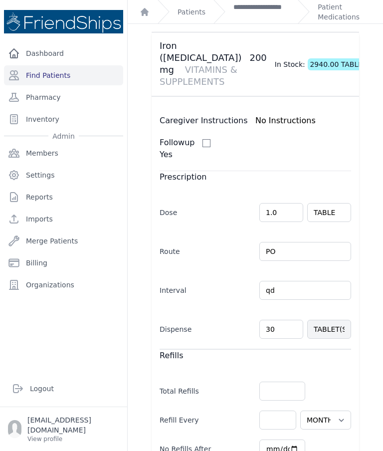
scroll to position [204, 0]
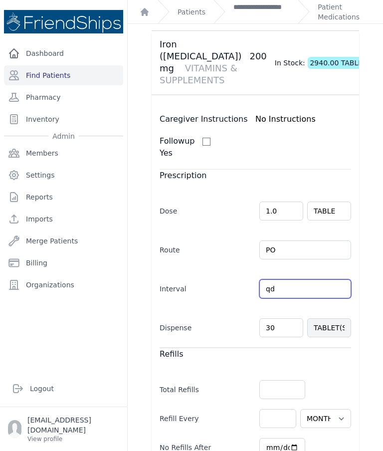
click at [347, 279] on input "qd" at bounding box center [305, 288] width 92 height 19
type input "q"
type input "MWF"
click at [365, 207] on div "Allergies No Allergies ALLERGIES ALPHA 1 BLOCKER ANALGESIC ANTICOAGULANT BETA B…" at bounding box center [255, 239] width 239 height 766
select select "MONTH(S)"
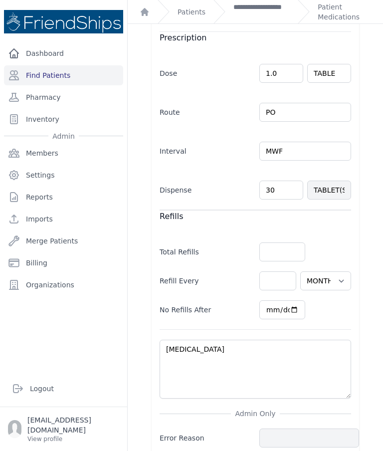
scroll to position [341, 0]
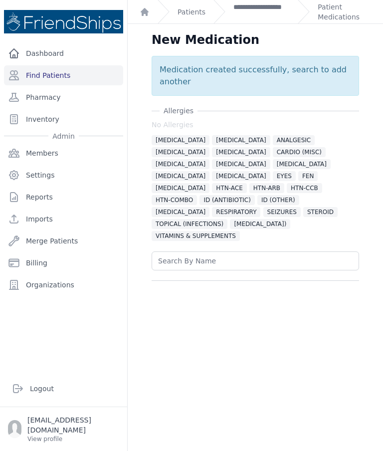
click at [260, 251] on input "text" at bounding box center [255, 260] width 207 height 19
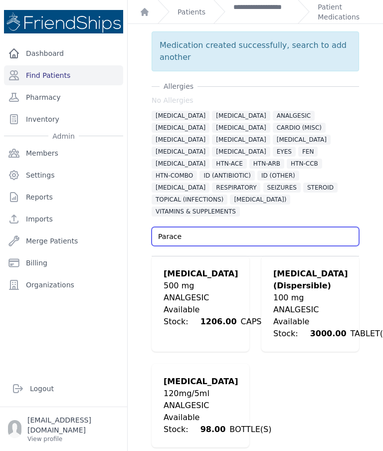
scroll to position [24, 0]
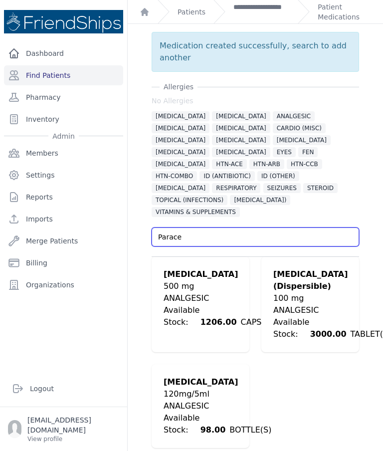
type input "Parace"
click at [226, 280] on div "500 mg" at bounding box center [226, 286] width 125 height 12
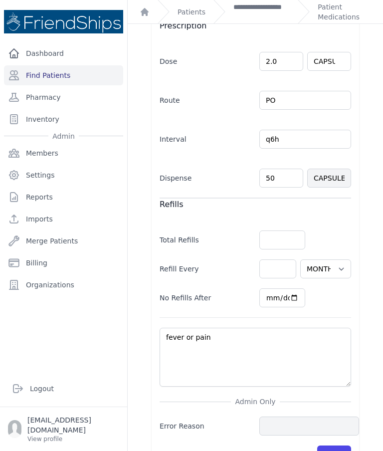
scroll to position [329, 0]
click at [342, 446] on button "Save" at bounding box center [334, 455] width 34 height 19
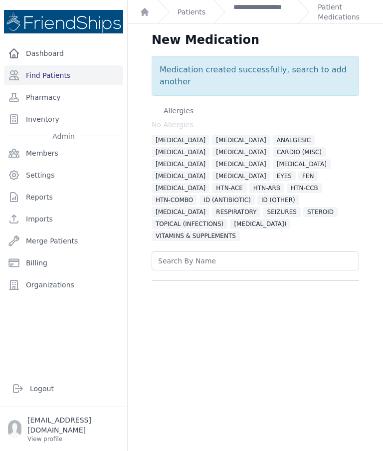
scroll to position [0, 0]
click at [348, 15] on link "Patient Medications" at bounding box center [344, 12] width 53 height 20
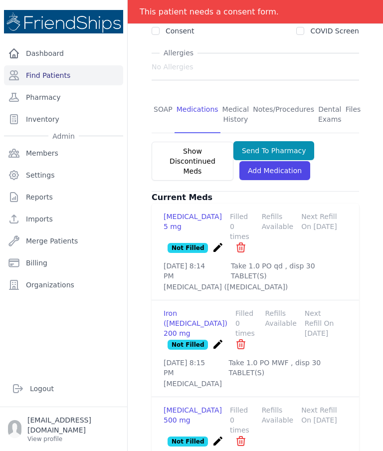
scroll to position [168, 0]
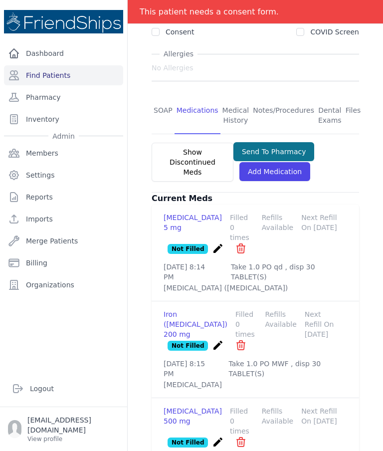
click at [286, 142] on button "Send To Pharmacy" at bounding box center [273, 151] width 81 height 19
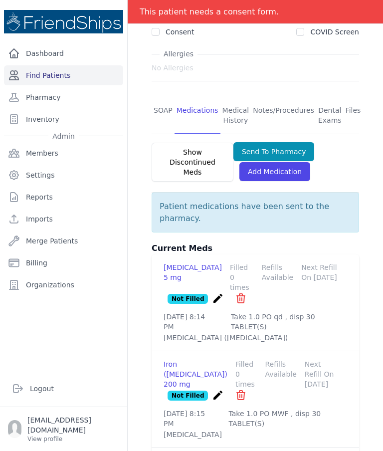
click at [58, 77] on link "Find Patients" at bounding box center [63, 75] width 119 height 20
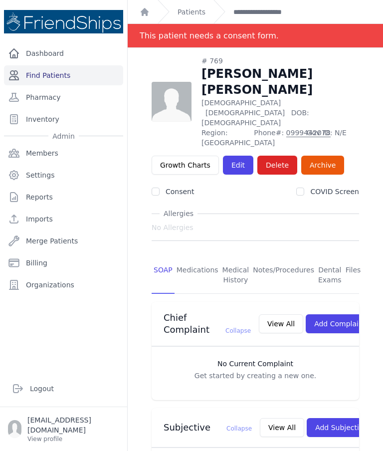
click at [88, 77] on link "Find Patients" at bounding box center [63, 75] width 119 height 20
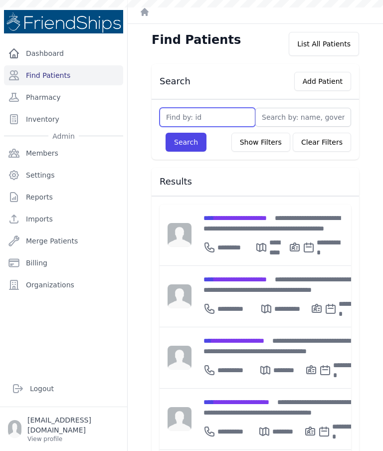
click at [230, 115] on input "text" at bounding box center [208, 117] width 96 height 19
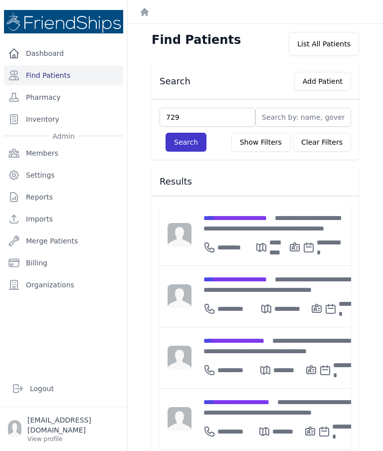
type input "729"
click at [189, 142] on button "Search" at bounding box center [186, 142] width 41 height 19
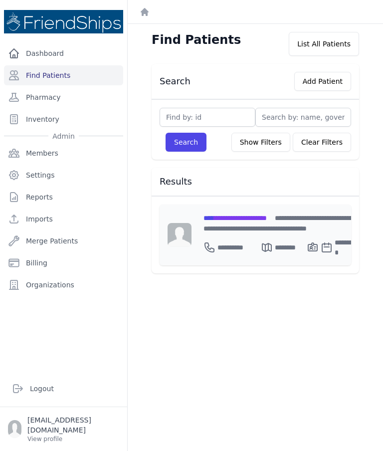
click at [253, 230] on div "**********" at bounding box center [281, 222] width 156 height 21
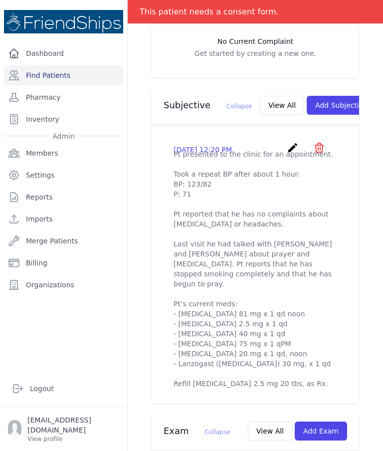
scroll to position [322, 0]
click at [293, 142] on icon "create" at bounding box center [293, 148] width 12 height 12
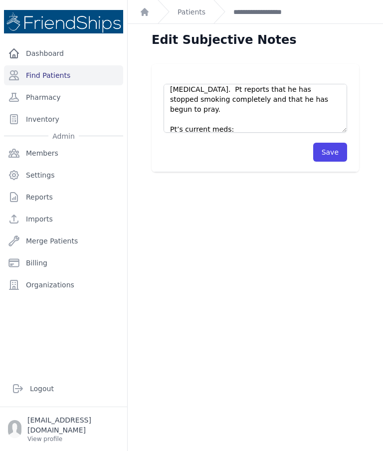
scroll to position [87, 0]
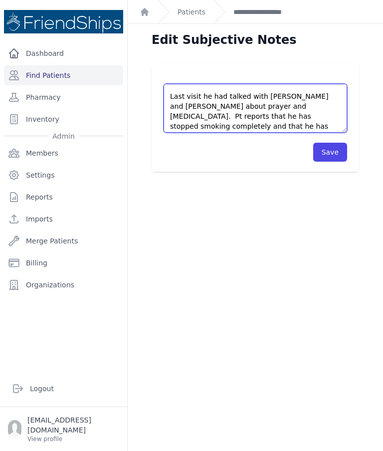
click at [295, 95] on textarea "Pt presented to the clinic for an appointment. Took a repeat BP after about 1 h…" at bounding box center [256, 108] width 184 height 49
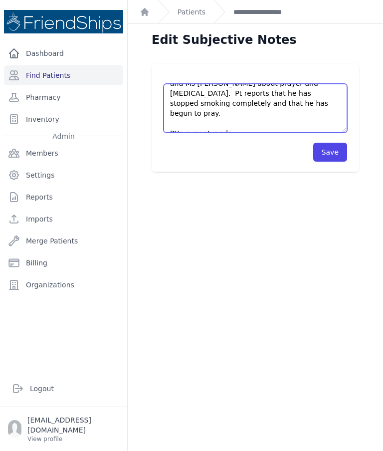
scroll to position [111, 0]
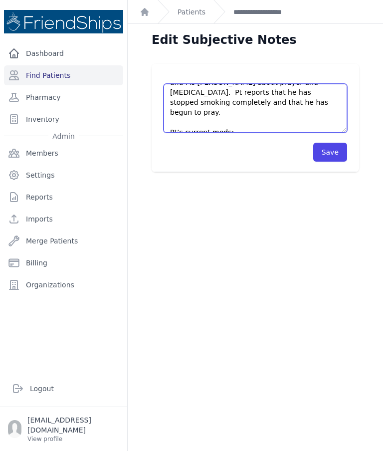
click at [251, 100] on textarea "Pt presented to the clinic for an appointment. Took a repeat BP after about 1 h…" at bounding box center [256, 108] width 184 height 49
click at [237, 117] on textarea "Pt presented to the clinic for an appointment. Took a repeat BP after about 1 h…" at bounding box center [256, 108] width 184 height 49
click at [235, 111] on textarea "Pt presented to the clinic for an appointment. Took a repeat BP after about 1 h…" at bounding box center [256, 108] width 184 height 49
click at [307, 113] on textarea "Pt presented to the clinic for an appointment. Took a repeat BP after about 1 h…" at bounding box center [256, 108] width 184 height 49
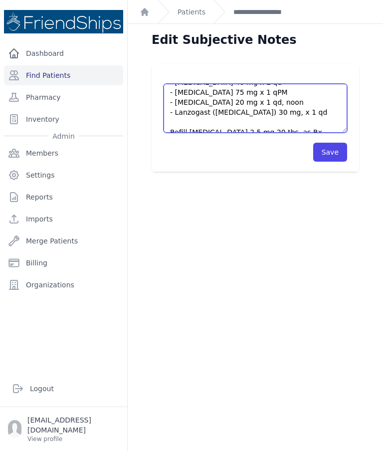
scroll to position [219, 0]
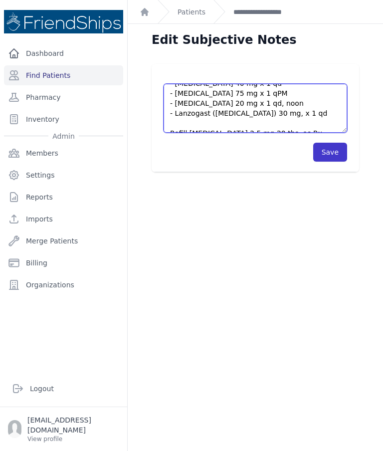
type textarea "Pt presented to the clinic for an appointment. Took a repeat BP after about 1 h…"
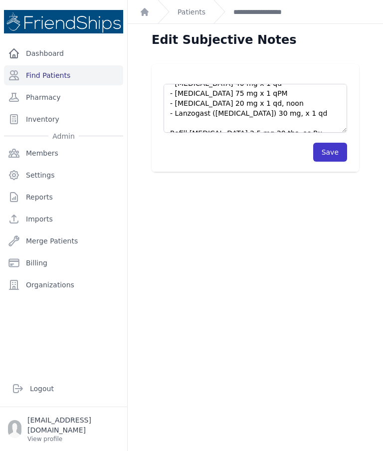
click at [337, 154] on button "Save" at bounding box center [330, 152] width 34 height 19
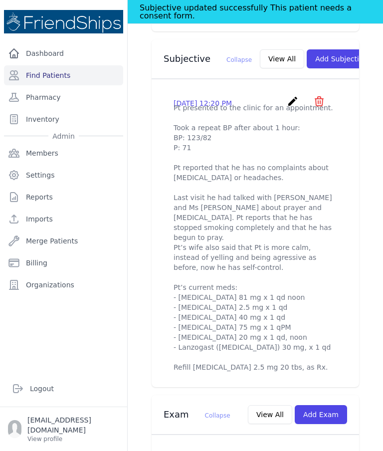
scroll to position [393, 0]
click at [377, 228] on div "Patient SOAP # 729 [PERSON_NAME] [PERSON_NAME] [DEMOGRAPHIC_DATA] [DEMOGRAPHIC_…" at bounding box center [255, 429] width 255 height 1549
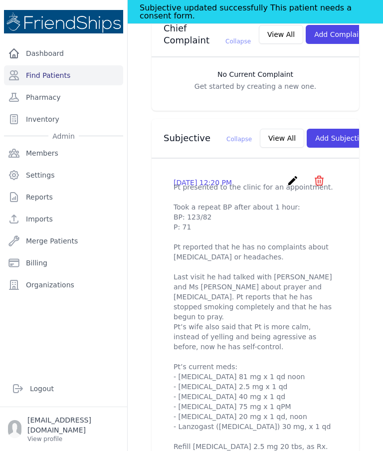
scroll to position [312, 0]
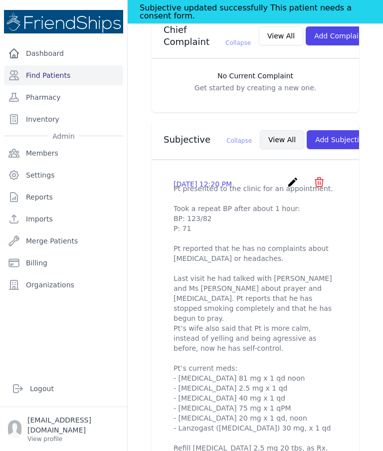
click at [263, 130] on button "View All" at bounding box center [282, 139] width 44 height 19
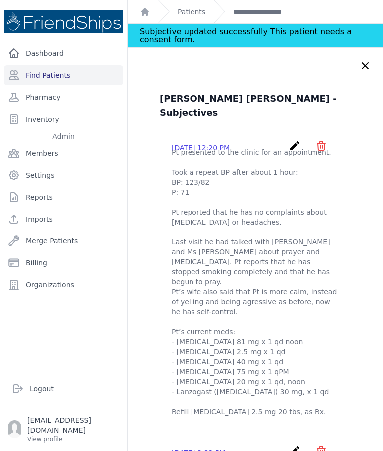
scroll to position [0, 0]
click at [298, 140] on icon "create" at bounding box center [295, 146] width 12 height 12
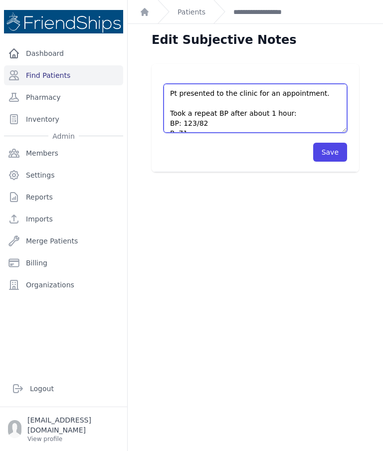
click at [326, 91] on textarea "Pt presented to the clinic for an appointment. Took a repeat BP after about 1 h…" at bounding box center [256, 108] width 184 height 49
type textarea "Pt presented to the clinic for follow-up and refill. Took a repeat BP after abo…"
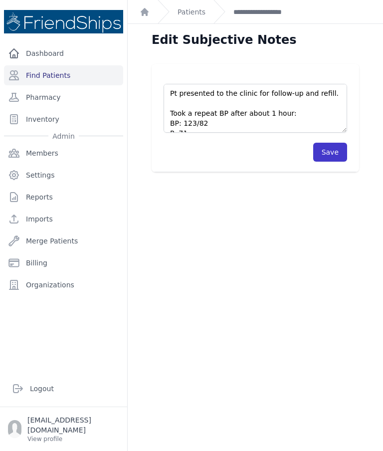
click at [342, 152] on button "Save" at bounding box center [330, 152] width 34 height 19
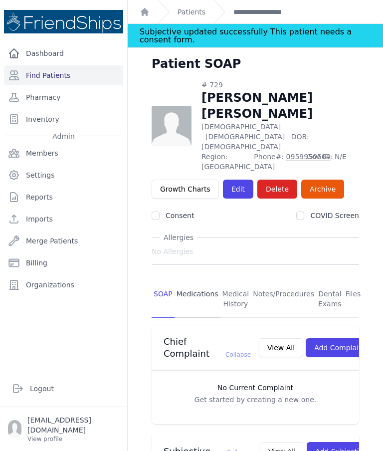
click at [203, 281] on link "Medications" at bounding box center [198, 299] width 46 height 37
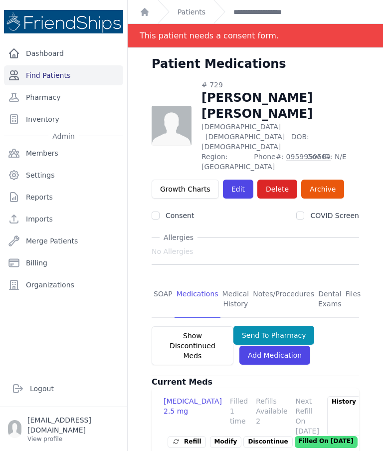
click at [71, 76] on link "Find Patients" at bounding box center [63, 75] width 119 height 20
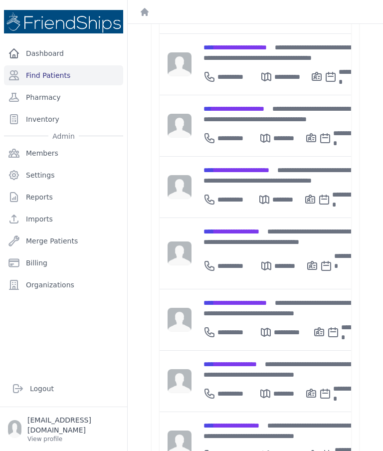
scroll to position [293, 0]
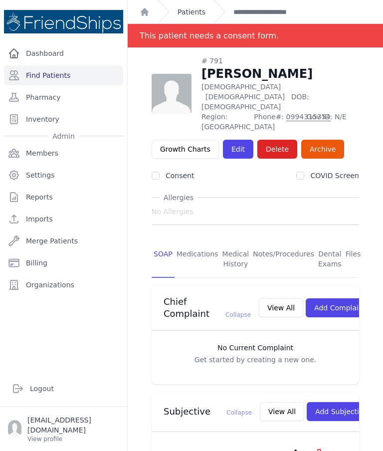
click at [194, 12] on link "Patients" at bounding box center [192, 12] width 28 height 10
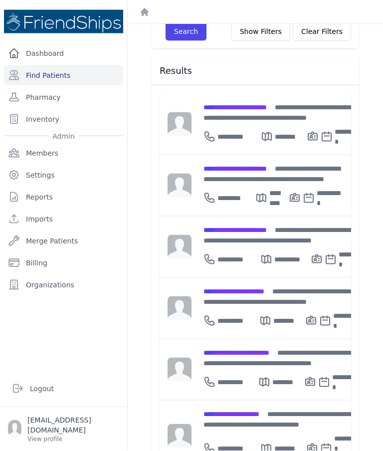
scroll to position [1, 0]
click at [4, 200] on link "Reports" at bounding box center [63, 197] width 119 height 20
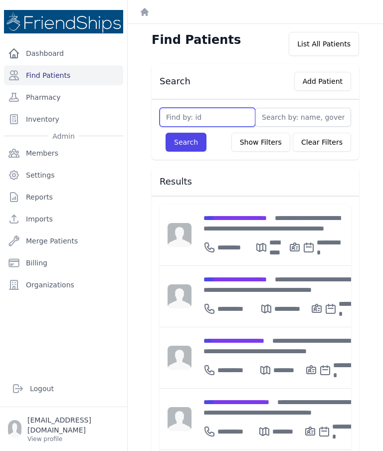
click at [237, 112] on input "text" at bounding box center [208, 117] width 96 height 19
type input "588"
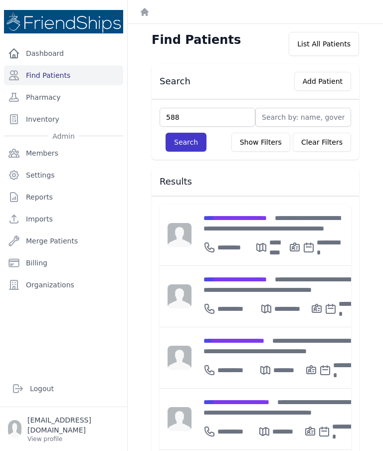
click at [194, 133] on button "Search" at bounding box center [186, 142] width 41 height 19
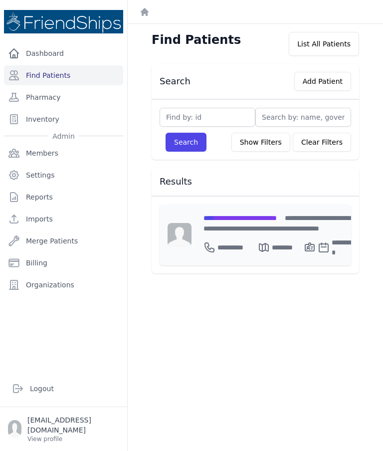
click at [262, 226] on div "**********" at bounding box center [279, 222] width 152 height 21
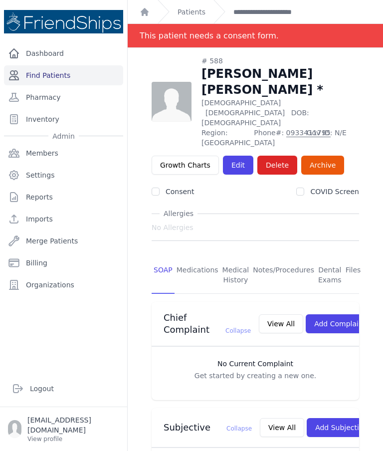
click at [102, 76] on link "Find Patients" at bounding box center [63, 75] width 119 height 20
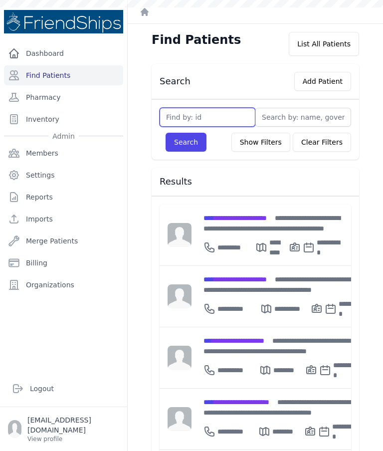
click at [224, 108] on input "text" at bounding box center [208, 117] width 96 height 19
type input "552"
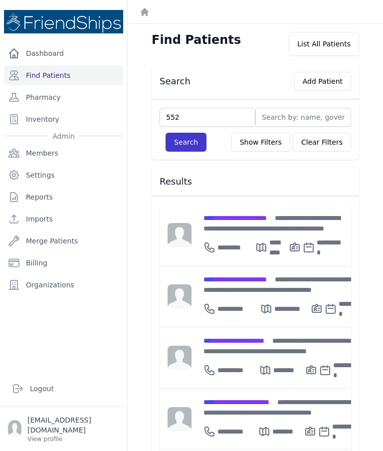
click at [190, 141] on button "Search" at bounding box center [186, 142] width 41 height 19
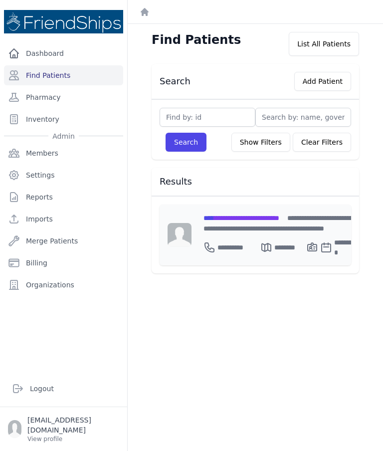
click at [279, 214] on span "**********" at bounding box center [241, 217] width 76 height 7
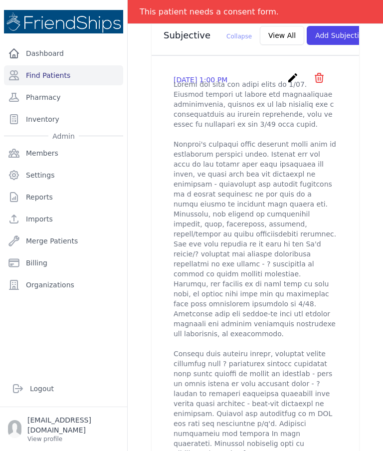
scroll to position [376, 0]
click at [261, 45] on button "View All" at bounding box center [282, 35] width 44 height 19
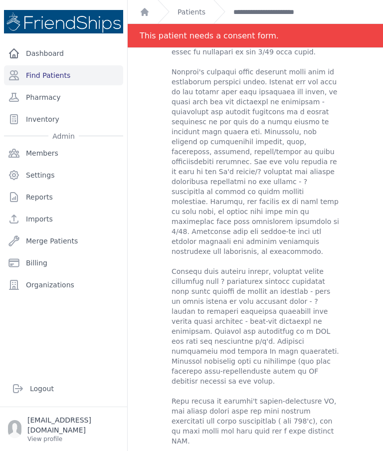
scroll to position [126, 0]
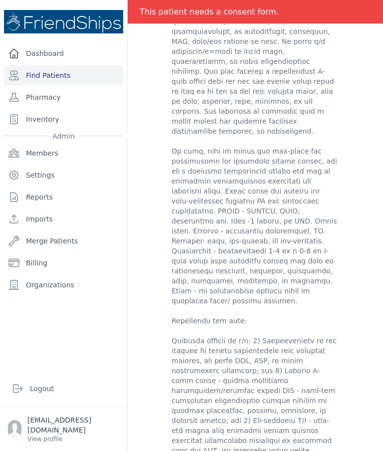
scroll to position [0, 0]
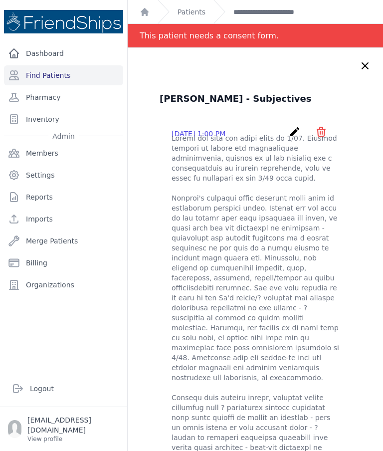
click at [368, 68] on icon at bounding box center [365, 66] width 12 height 12
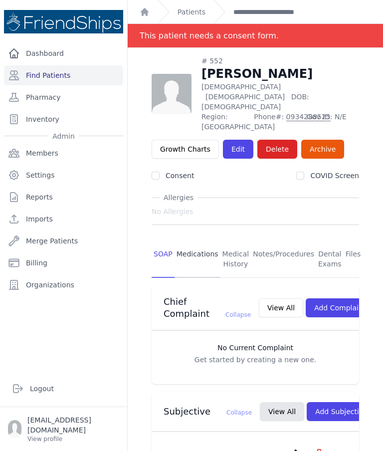
click at [196, 244] on link "Medications" at bounding box center [198, 259] width 46 height 37
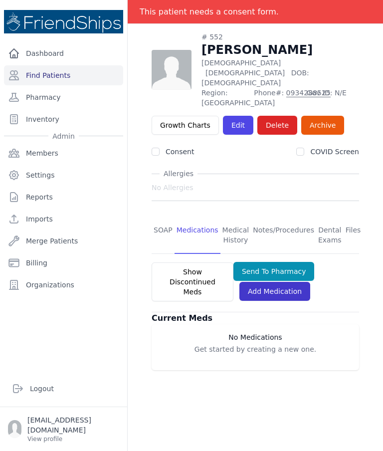
scroll to position [48, 0]
click at [289, 287] on link "Add Medication" at bounding box center [274, 291] width 71 height 19
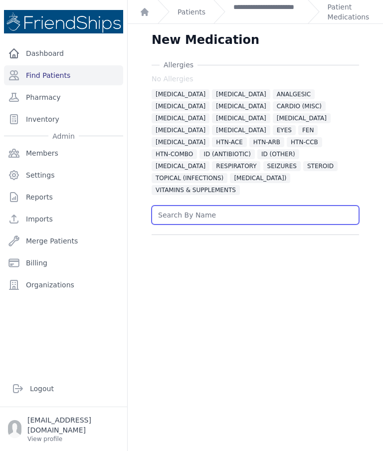
click at [262, 209] on input "text" at bounding box center [255, 214] width 207 height 19
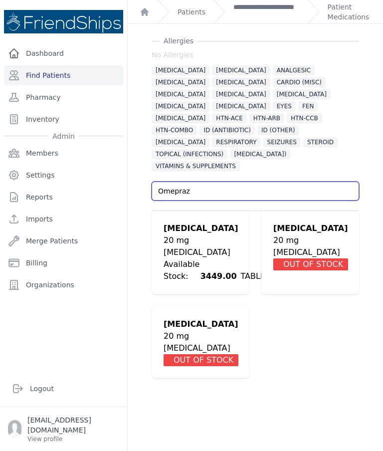
type input "Omepraz"
click at [378, 171] on div "New Medication Allergies No Allergies ALLERGIES ALPHA 1 BLOCKER ANALGESIC ANTIC…" at bounding box center [255, 225] width 255 height 451
click at [211, 246] on div "GASTRO" at bounding box center [223, 252] width 118 height 12
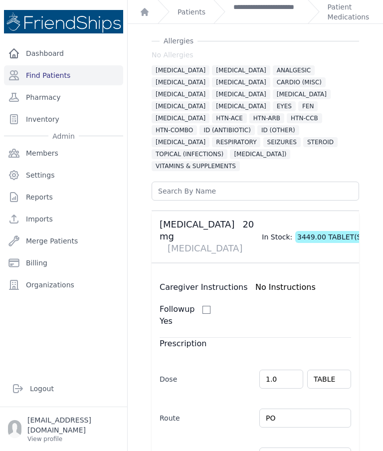
click at [176, 238] on div "Omeprazole 20 mg GASTRO In Stock: 3449.00 TABLET(S)" at bounding box center [255, 236] width 207 height 52
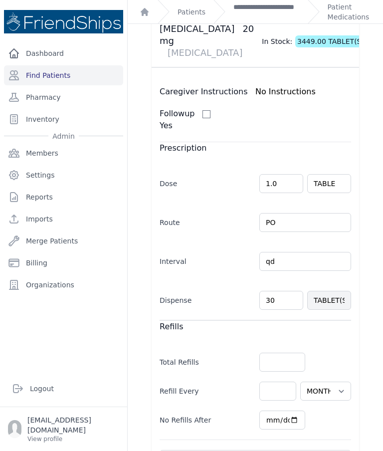
scroll to position [220, 0]
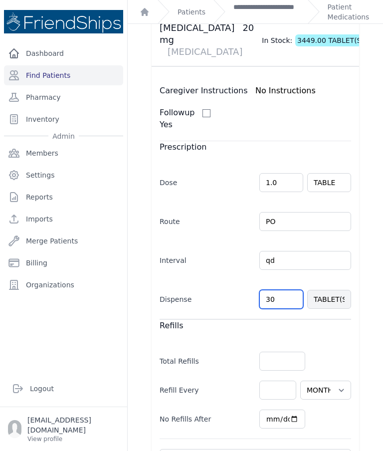
click at [291, 290] on input "30" at bounding box center [281, 299] width 44 height 19
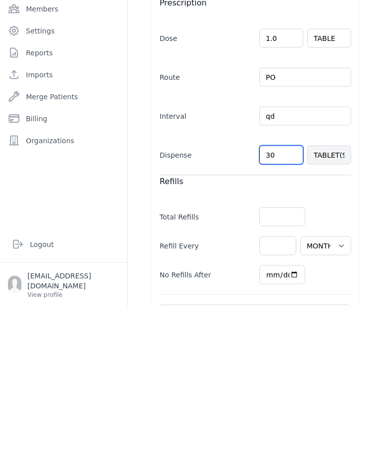
type input "3"
type input "2"
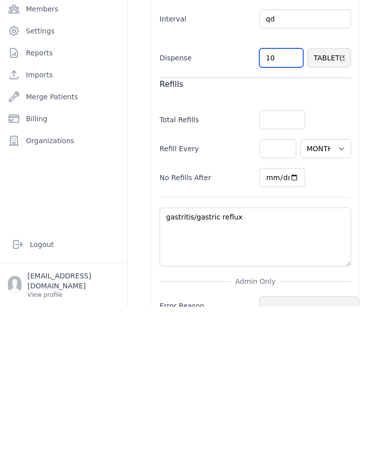
scroll to position [317, 0]
type input "10"
click at [369, 178] on div "Allergies No Allergies ALLERGIES ALPHA 1 BLOCKER ANALGESIC ANTICOAGULANT BETA B…" at bounding box center [255, 120] width 239 height 754
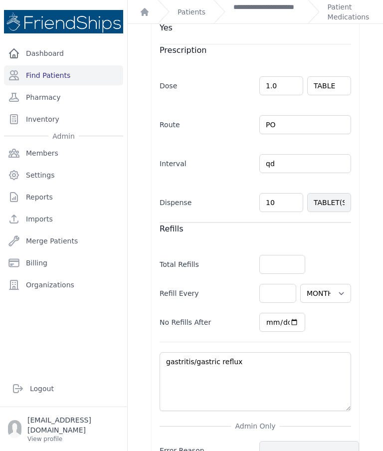
select select "MONTH(S)"
click at [368, 180] on div "Allergies No Allergies ALLERGIES ALPHA 1 BLOCKER ANALGESIC ANTICOAGULANT BETA B…" at bounding box center [255, 120] width 239 height 754
click at [379, 280] on div "New Medication Allergies No Allergies ALLERGIES ALPHA 1 BLOCKER ANALGESIC ANTIC…" at bounding box center [255, 106] width 255 height 798
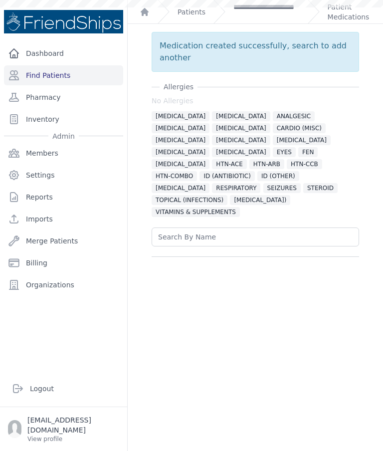
scroll to position [0, 0]
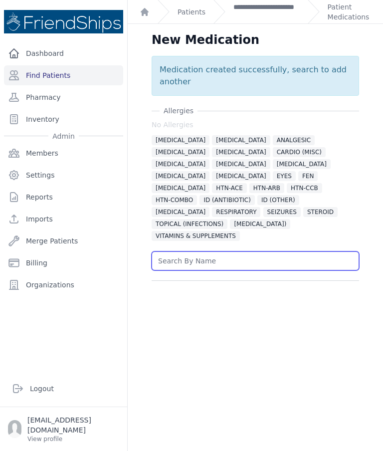
click at [270, 251] on input "text" at bounding box center [255, 260] width 207 height 19
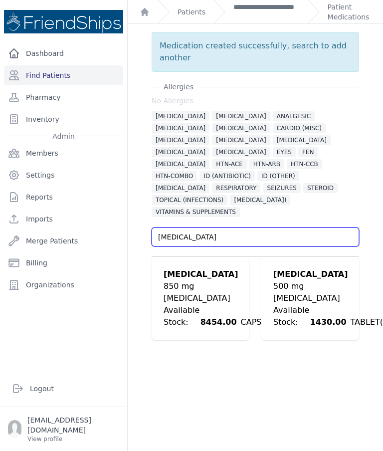
scroll to position [24, 0]
type input "Metformin"
click at [374, 166] on div "Medication created successfully, search to add another Allergies No Allergies A…" at bounding box center [255, 186] width 239 height 308
click at [374, 167] on div "Medication created successfully, search to add another Allergies No Allergies A…" at bounding box center [255, 186] width 239 height 308
click at [208, 292] on div "DIABETES" at bounding box center [226, 298] width 125 height 12
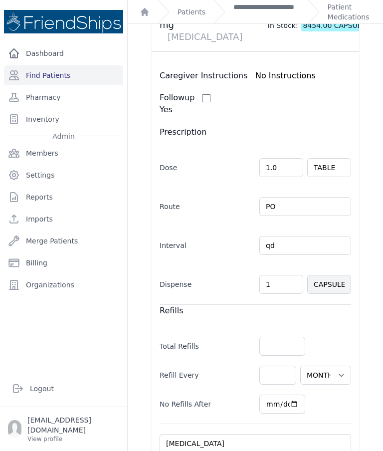
scroll to position [236, 0]
click at [286, 274] on input "1" at bounding box center [281, 283] width 44 height 19
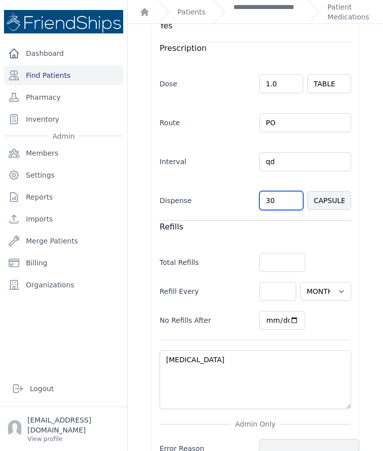
scroll to position [303, 0]
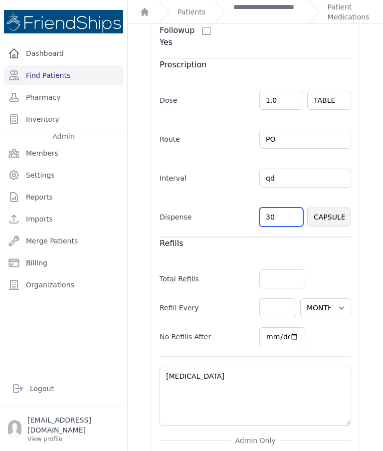
type input "30"
click at [344, 169] on input "qd" at bounding box center [305, 178] width 92 height 19
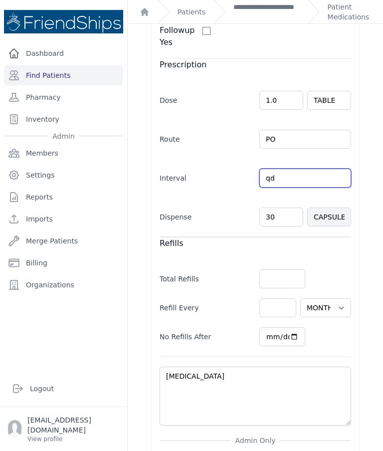
select select "MONTH(S)"
click at [310, 169] on input "qd" at bounding box center [305, 178] width 92 height 19
type input "q"
type input "B"
type input "BID"
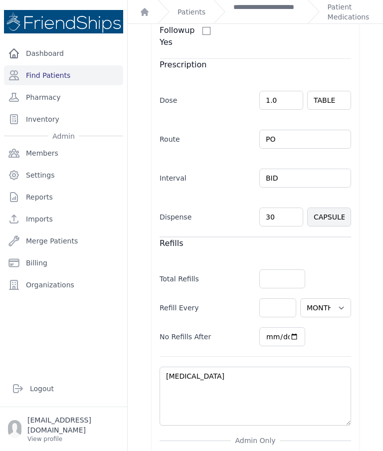
click at [376, 190] on div "New Medication Allergies No Allergies ALLERGIES ALPHA 1 BLOCKER ANALGESIC ANTIC…" at bounding box center [255, 120] width 255 height 798
select select "MONTH(S)"
click at [382, 198] on div "New Medication Allergies No Allergies ALLERGIES ALPHA 1 BLOCKER ANALGESIC ANTIC…" at bounding box center [255, 120] width 255 height 798
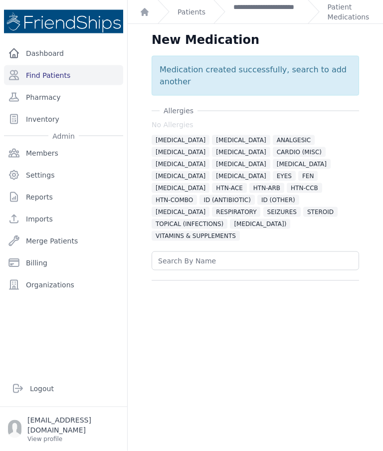
scroll to position [0, 0]
click at [349, 15] on link "Patient Medications" at bounding box center [349, 12] width 43 height 20
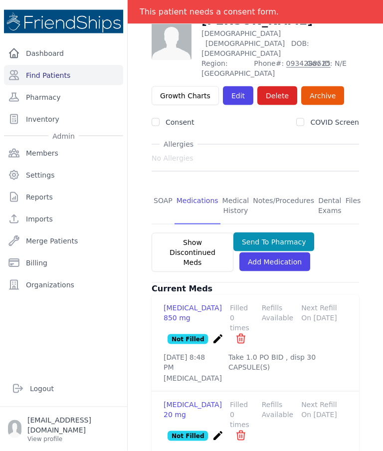
scroll to position [40, 0]
click at [207, 188] on link "Medications" at bounding box center [198, 206] width 46 height 37
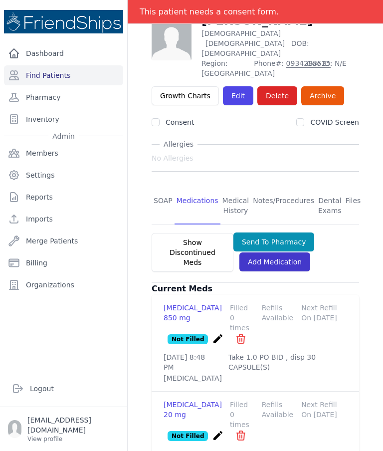
click at [289, 252] on link "Add Medication" at bounding box center [274, 261] width 71 height 19
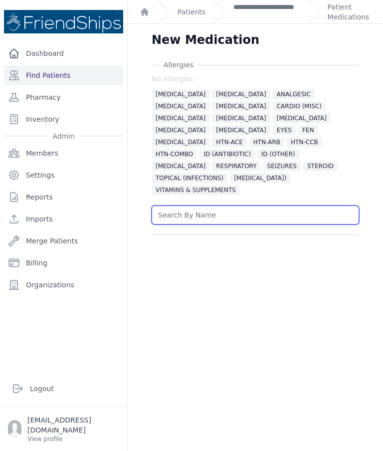
click at [286, 205] on input "text" at bounding box center [255, 214] width 207 height 19
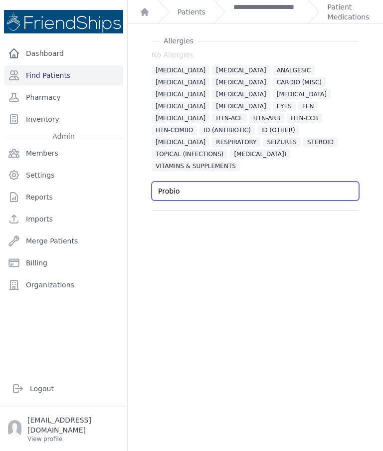
scroll to position [24, 0]
type input "P"
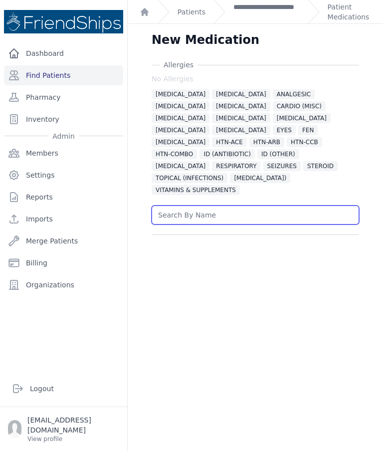
scroll to position [0, 0]
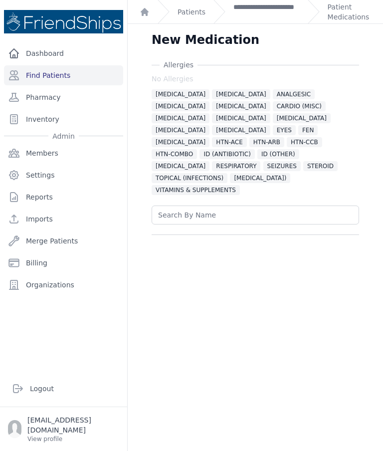
click at [367, 141] on div "Allergies No Allergies ALLERGIES ALPHA 1 BLOCKER ANALGESIC ANTICOAGULANT BETA B…" at bounding box center [255, 147] width 239 height 175
click at [371, 138] on div "Allergies No Allergies ALLERGIES ALPHA 1 BLOCKER ANALGESIC ANTICOAGULANT BETA B…" at bounding box center [255, 147] width 239 height 175
click at [349, 8] on link "Patient Medications" at bounding box center [349, 12] width 43 height 20
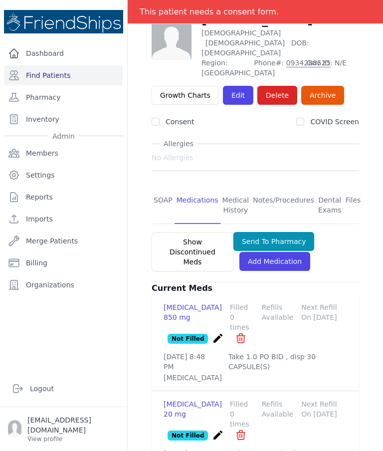
scroll to position [77, 0]
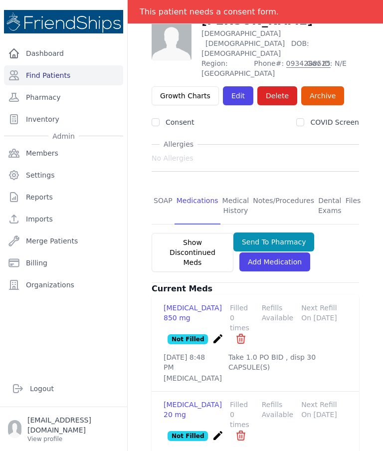
click at [370, 244] on div "# 552 Wajiha Muhammad Abu Asla Female 79 Years Old DOB: 1946-Jul-02 Region: Ham…" at bounding box center [255, 244] width 239 height 485
click at [301, 232] on button "Send To Pharmacy" at bounding box center [273, 241] width 81 height 19
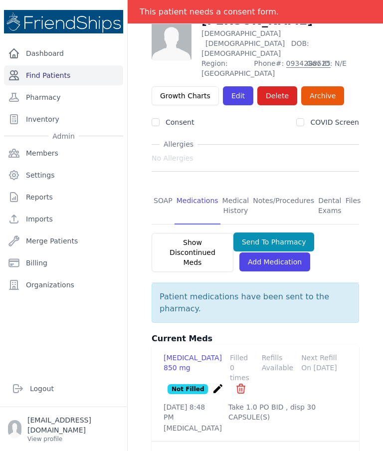
click at [99, 65] on link "Find Patients" at bounding box center [63, 75] width 119 height 20
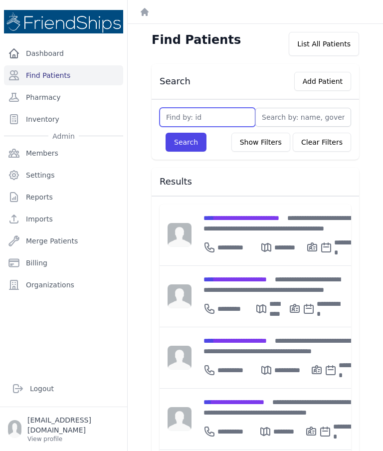
click at [226, 121] on input "text" at bounding box center [208, 117] width 96 height 19
type input "285"
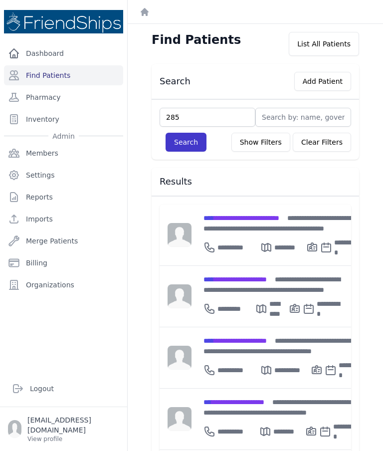
click at [197, 149] on button "Search" at bounding box center [186, 142] width 41 height 19
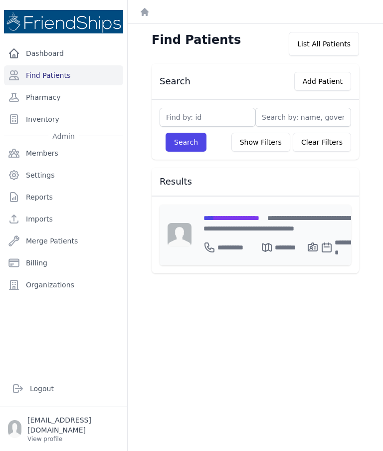
click at [242, 221] on span "**********" at bounding box center [231, 217] width 56 height 7
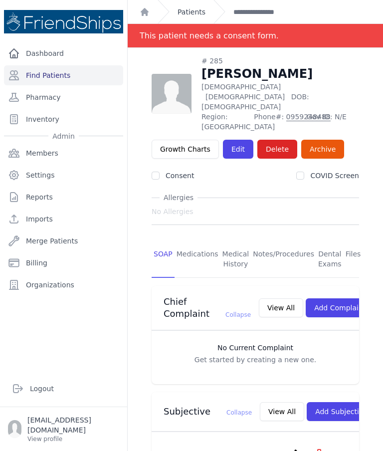
click at [193, 10] on link "Patients" at bounding box center [192, 12] width 28 height 10
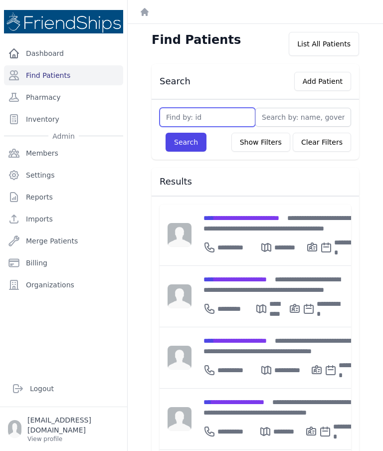
click at [234, 122] on input "text" at bounding box center [208, 117] width 96 height 19
type input "787"
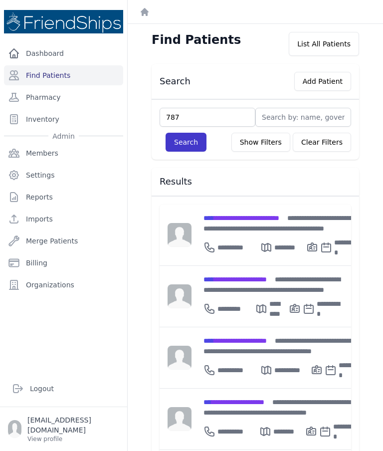
click at [203, 143] on button "Search" at bounding box center [186, 142] width 41 height 19
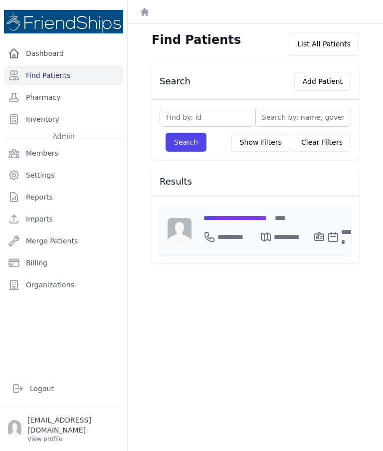
click at [267, 219] on span "**********" at bounding box center [234, 217] width 63 height 7
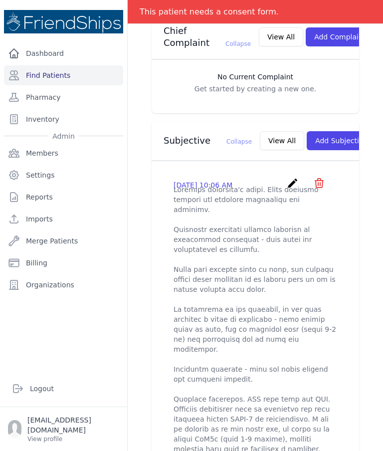
scroll to position [246, 0]
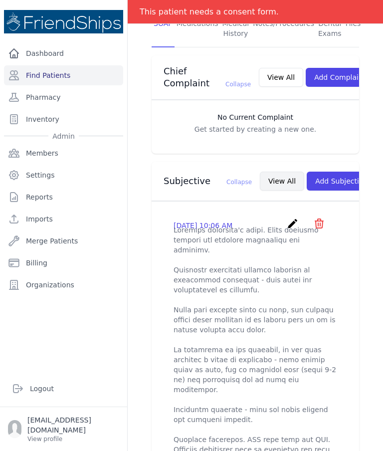
click at [261, 172] on button "View All" at bounding box center [282, 181] width 44 height 19
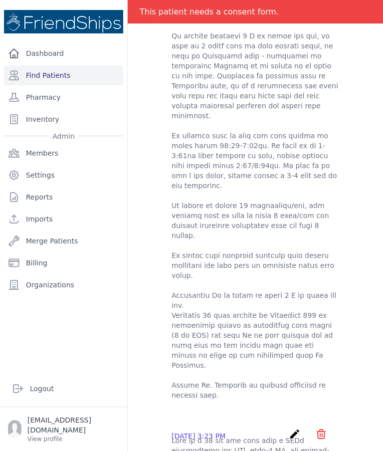
scroll to position [602, 0]
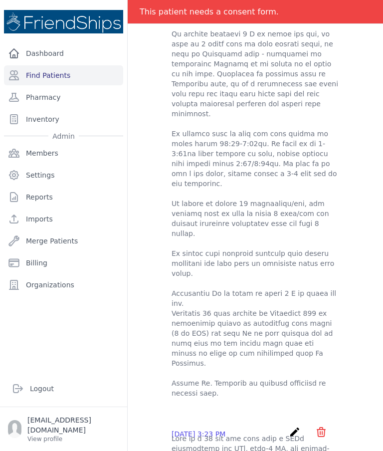
click at [377, 169] on div "[PERSON_NAME] [PERSON_NAME] - Subjectives [DATE] 10:06 AM create ​ Are you sure…" at bounding box center [255, 375] width 255 height 1861
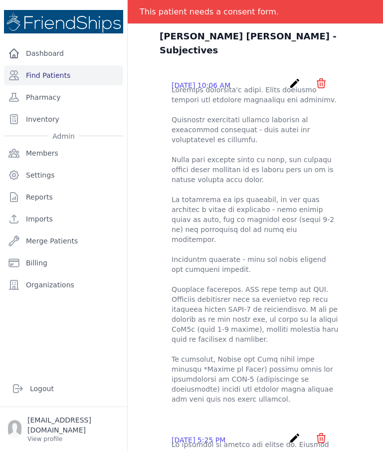
scroll to position [-1, 0]
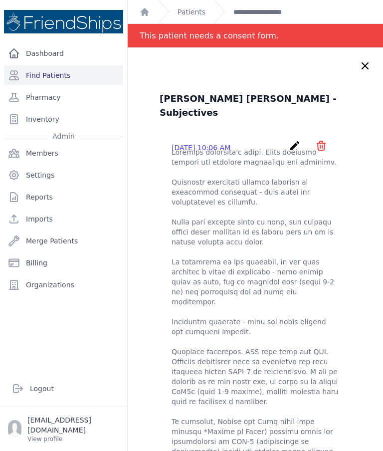
click at [369, 60] on icon at bounding box center [365, 66] width 12 height 12
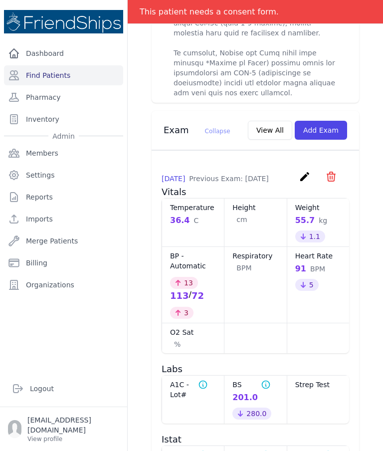
scroll to position [704, 0]
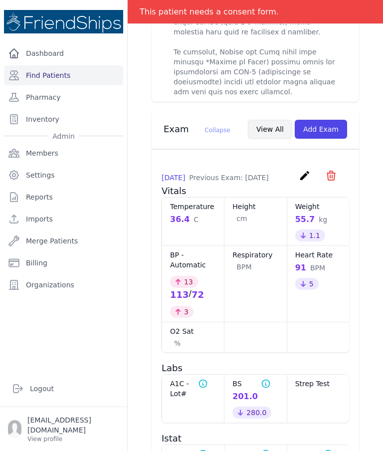
click at [277, 120] on button "View All" at bounding box center [270, 129] width 44 height 19
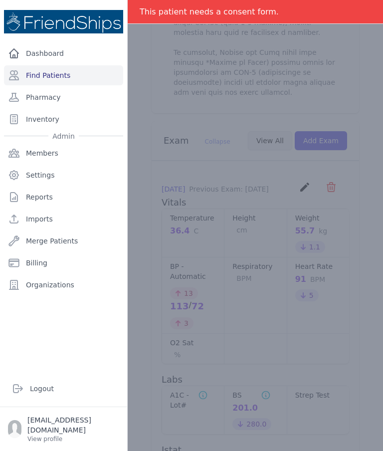
scroll to position [0, 0]
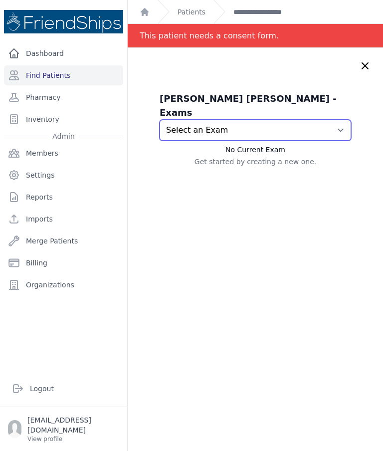
click at [341, 120] on select "Select an Exam [DATE] 10:36 AM [DATE] 2:15 PM [DATE] 12:10 PM" at bounding box center [256, 130] width 192 height 21
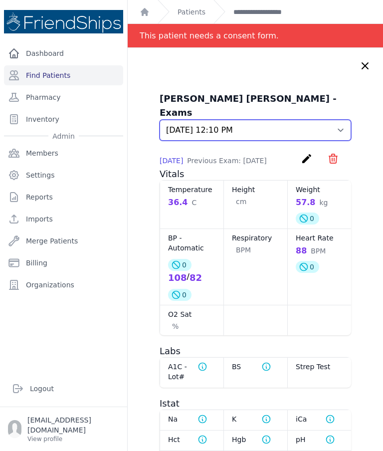
click at [343, 120] on select "Select an Exam [DATE] 10:36 AM [DATE] 2:15 PM [DATE] 12:10 PM" at bounding box center [256, 130] width 192 height 21
select select "1052"
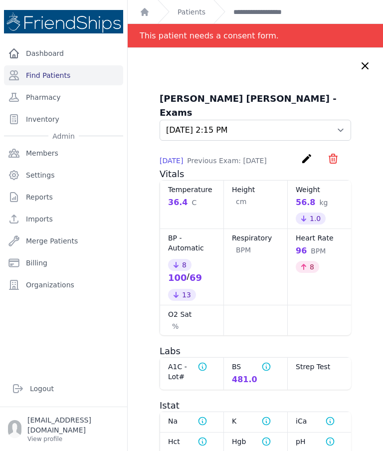
click at [376, 60] on div "[PERSON_NAME] [PERSON_NAME] - Exams Select an Exam [DATE] 10:36 AM [DATE] 2:15 …" at bounding box center [255, 353] width 255 height 611
click at [373, 62] on div "[PERSON_NAME] [PERSON_NAME] - Exams Select an Exam [DATE] 10:36 AM [DATE] 2:15 …" at bounding box center [255, 353] width 255 height 611
click at [366, 73] on div "[PERSON_NAME] [PERSON_NAME] - Exams Select an Exam [DATE] 10:36 AM [DATE] 2:15 …" at bounding box center [255, 353] width 255 height 611
